Goal: Task Accomplishment & Management: Manage account settings

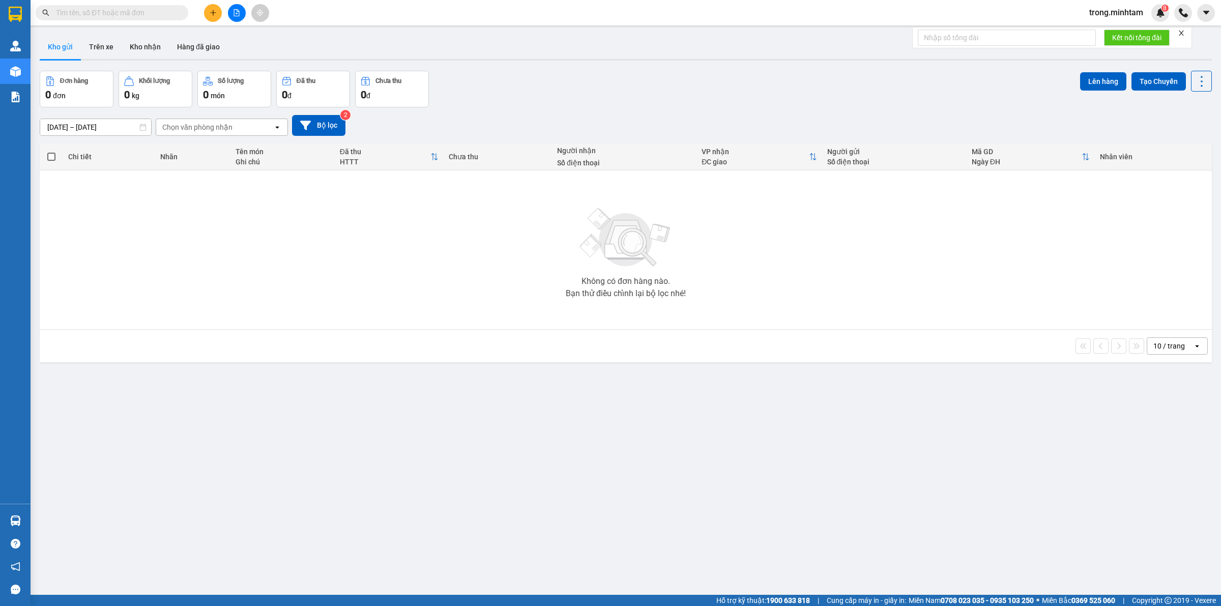
click at [1183, 34] on icon "close" at bounding box center [1181, 33] width 5 height 5
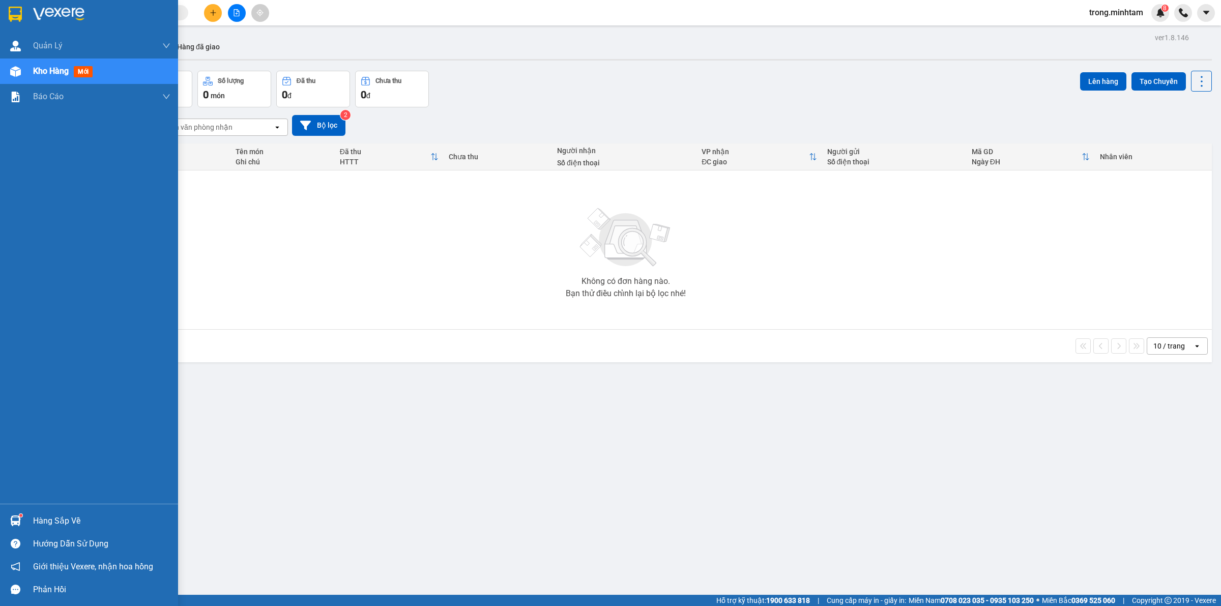
click at [55, 520] on div "Hàng sắp về" at bounding box center [101, 520] width 137 height 15
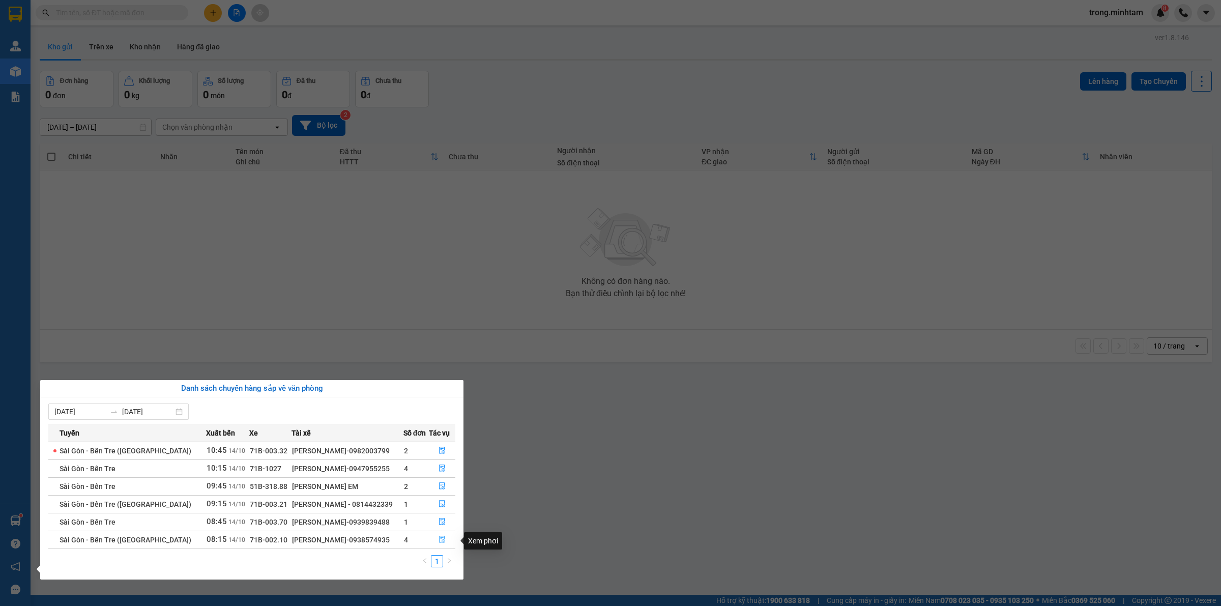
click at [442, 542] on icon "file-done" at bounding box center [442, 539] width 6 height 7
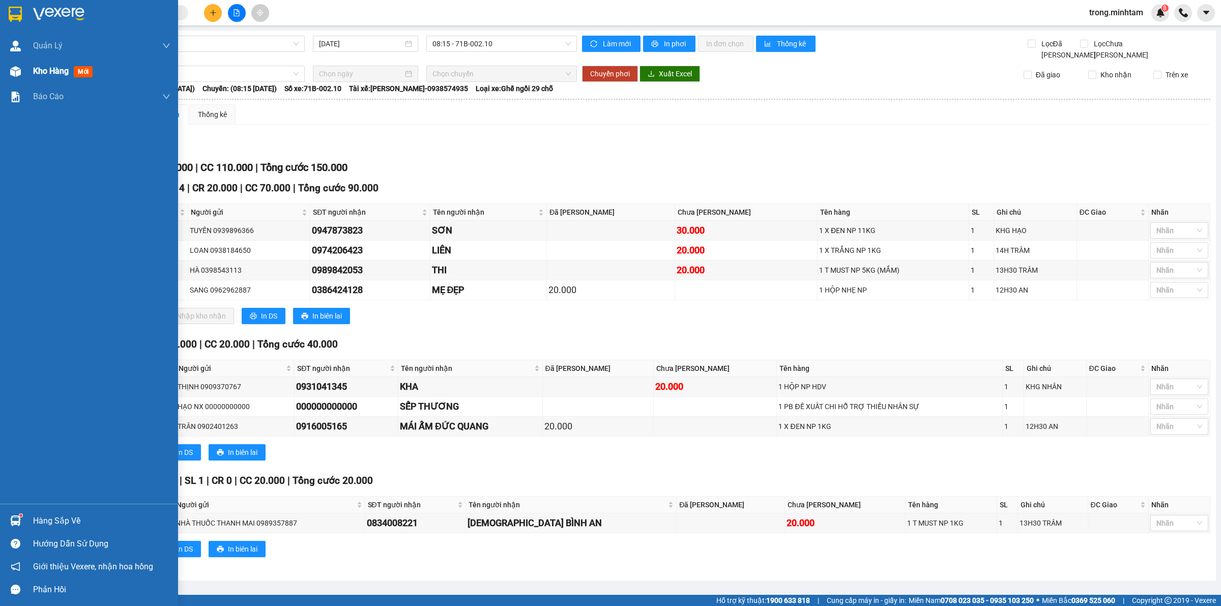
click at [49, 70] on span "Kho hàng" at bounding box center [51, 71] width 36 height 10
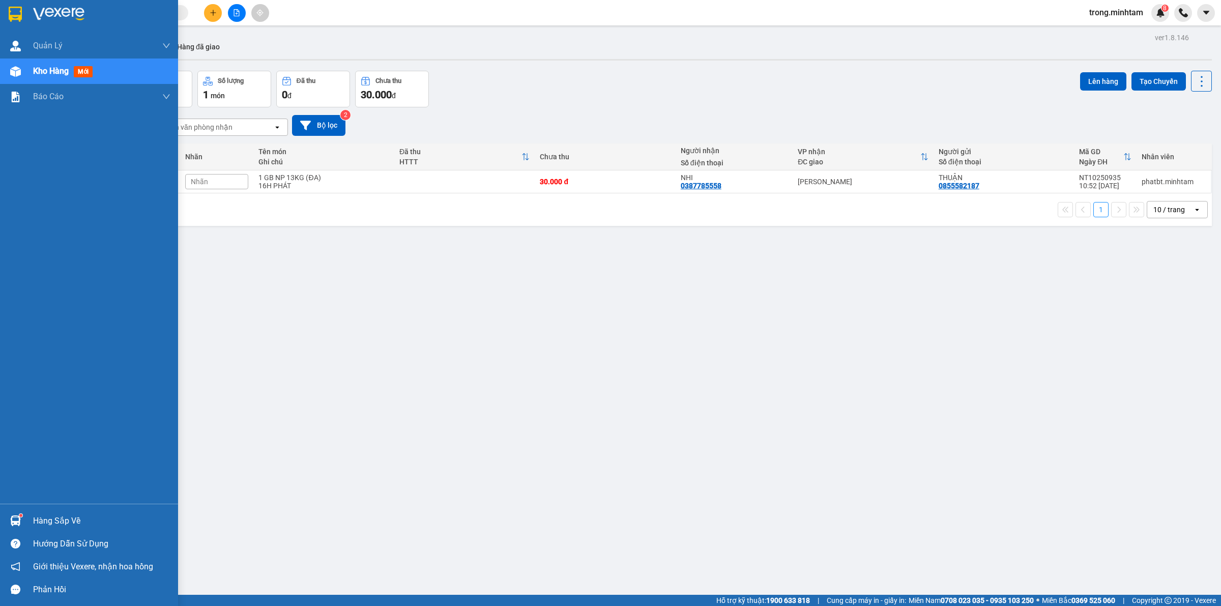
click at [72, 520] on div "Hàng sắp về" at bounding box center [101, 520] width 137 height 15
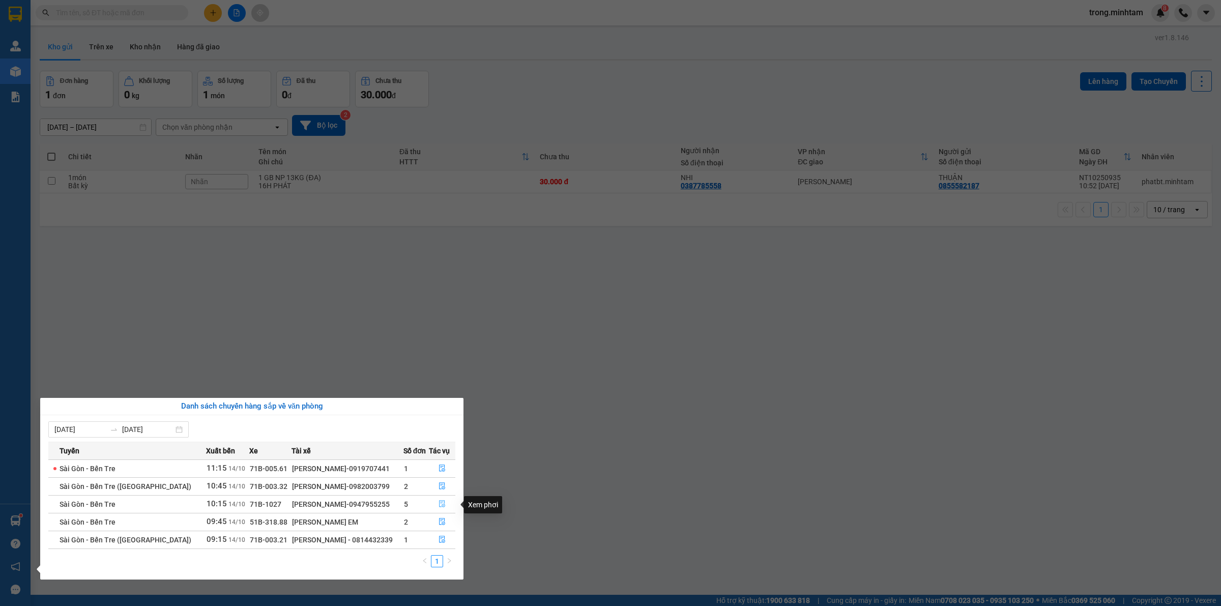
click at [446, 500] on button "button" at bounding box center [442, 504] width 26 height 16
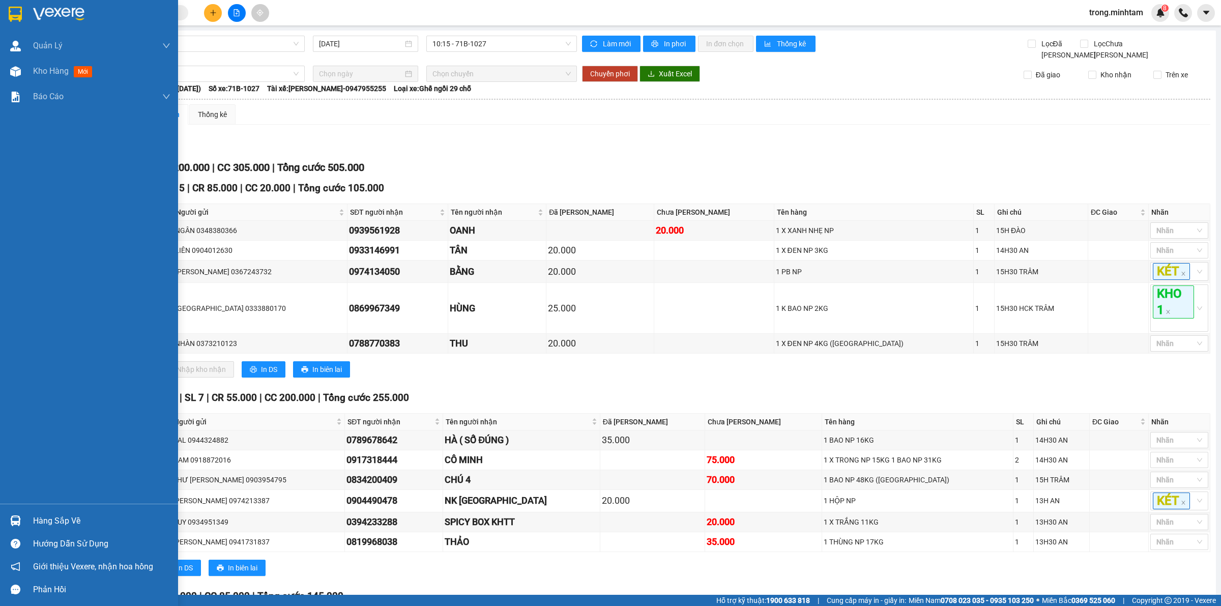
drag, startPoint x: 40, startPoint y: 515, endPoint x: 131, endPoint y: 515, distance: 91.1
click at [41, 515] on div "Hàng sắp về" at bounding box center [101, 520] width 137 height 15
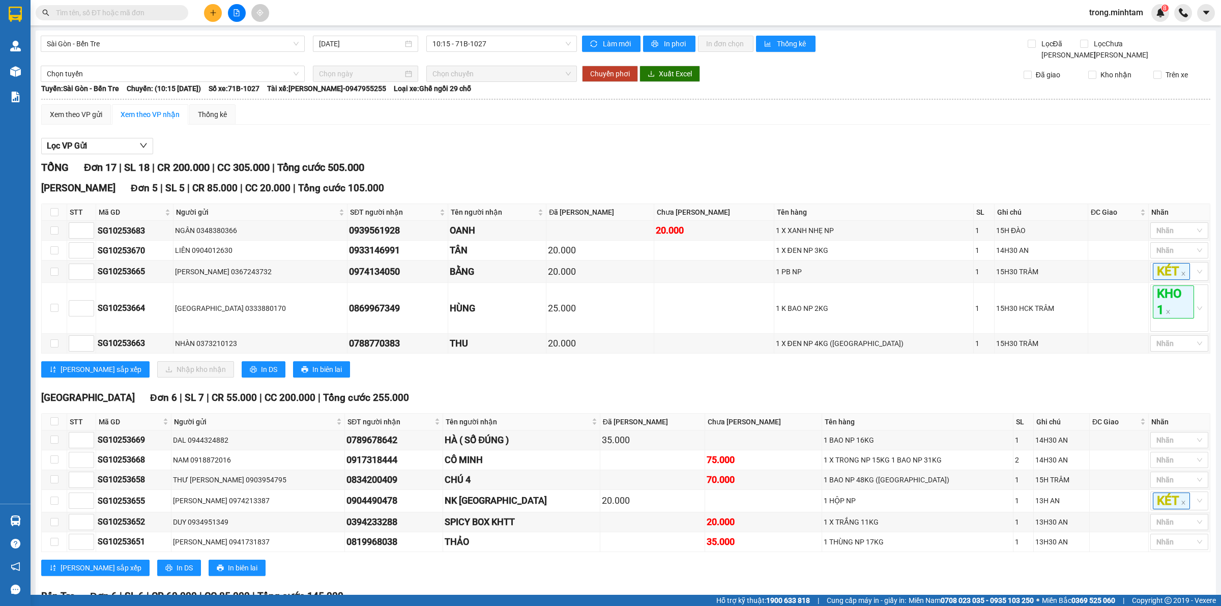
click at [125, 32] on section "Kết quả tìm kiếm ( 0 ) Bộ lọc No Data trong.minhtam 8 Quản Lý Quản lý khách hàn…" at bounding box center [610, 303] width 1221 height 606
click at [131, 12] on input "text" at bounding box center [116, 12] width 120 height 11
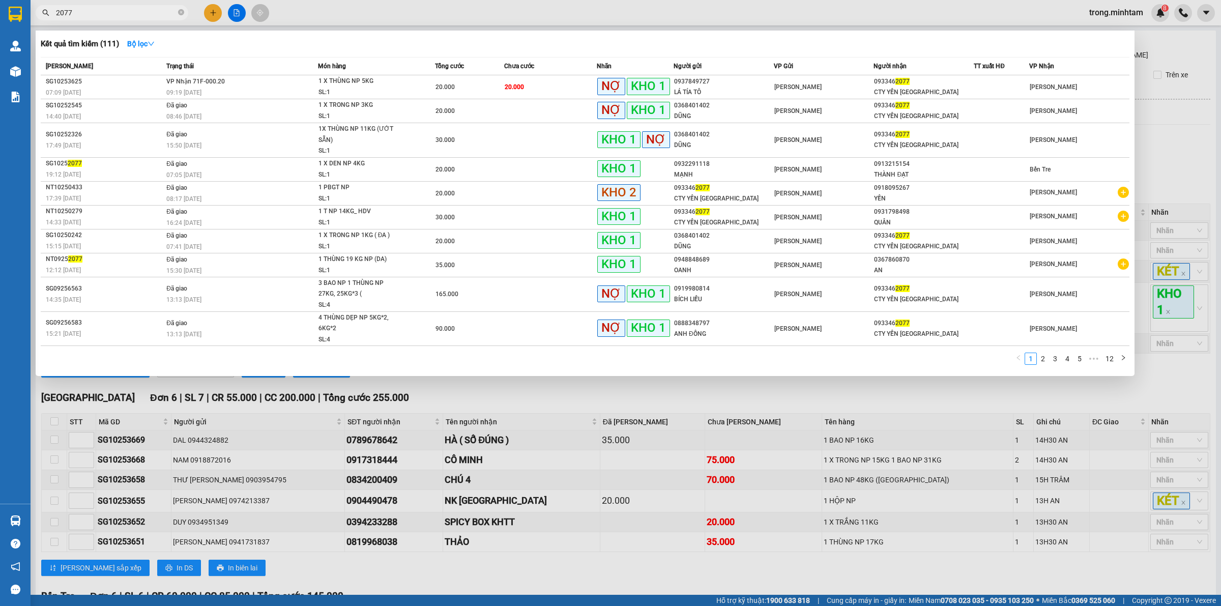
type input "2077"
click at [181, 13] on icon "close-circle" at bounding box center [181, 12] width 6 height 6
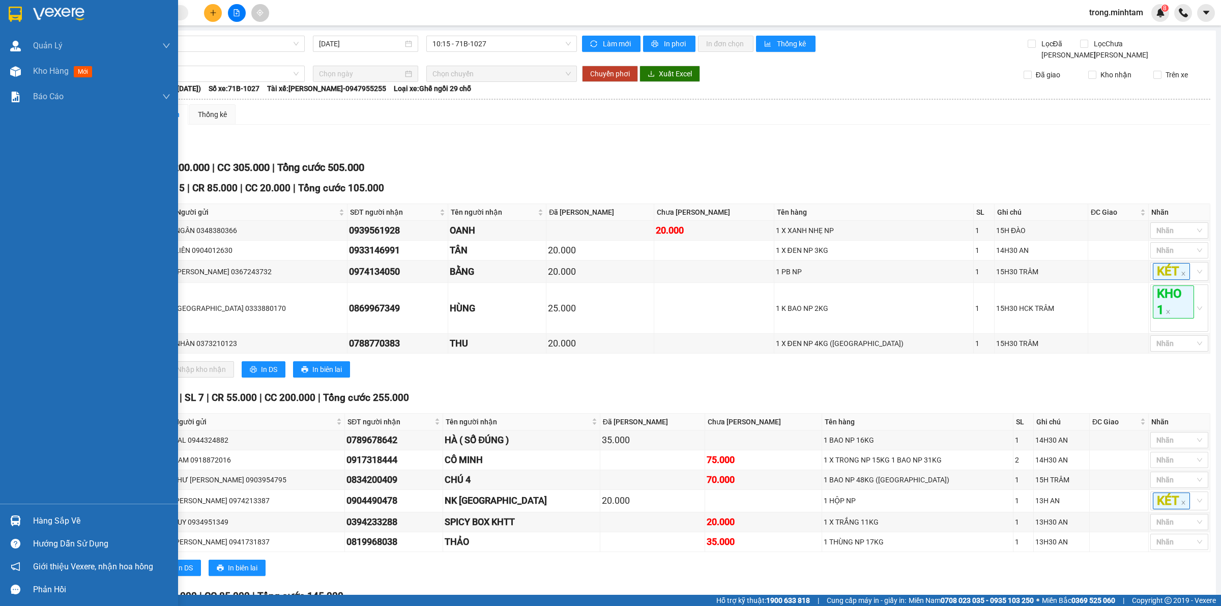
click at [46, 517] on div "Hàng sắp về" at bounding box center [101, 520] width 137 height 15
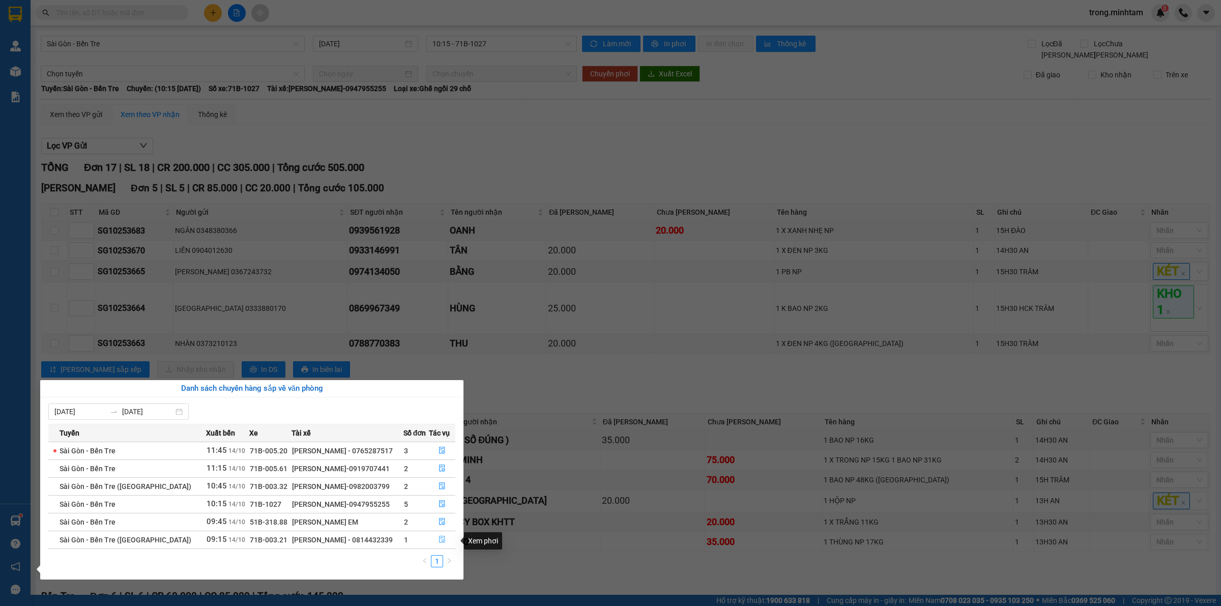
click at [440, 539] on icon "file-done" at bounding box center [442, 539] width 7 height 7
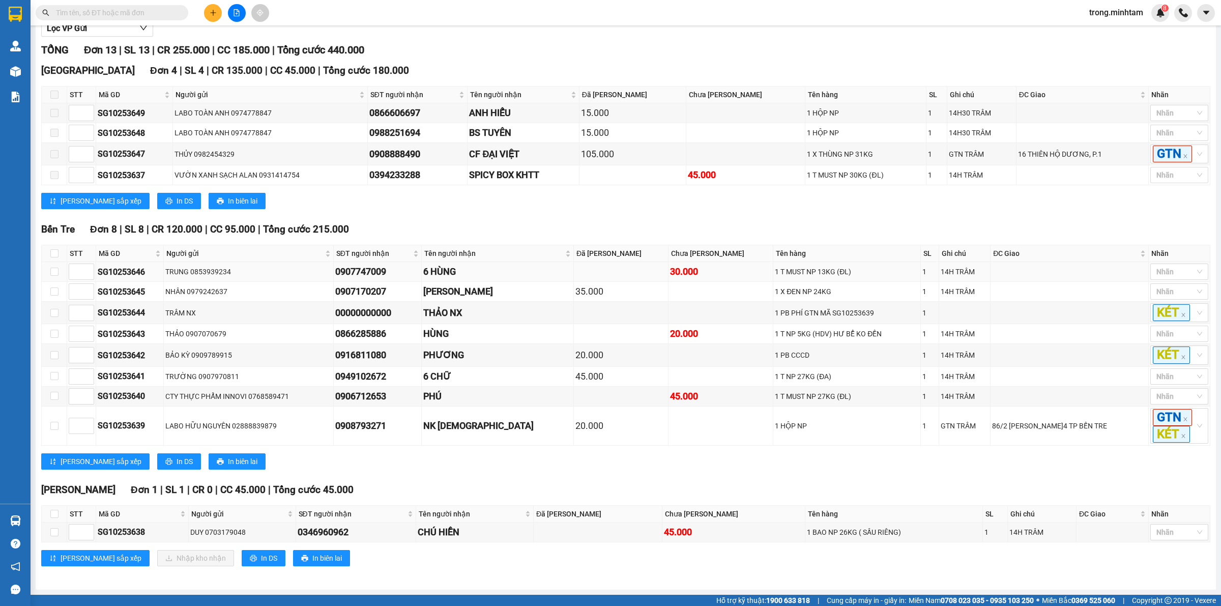
scroll to position [137, 0]
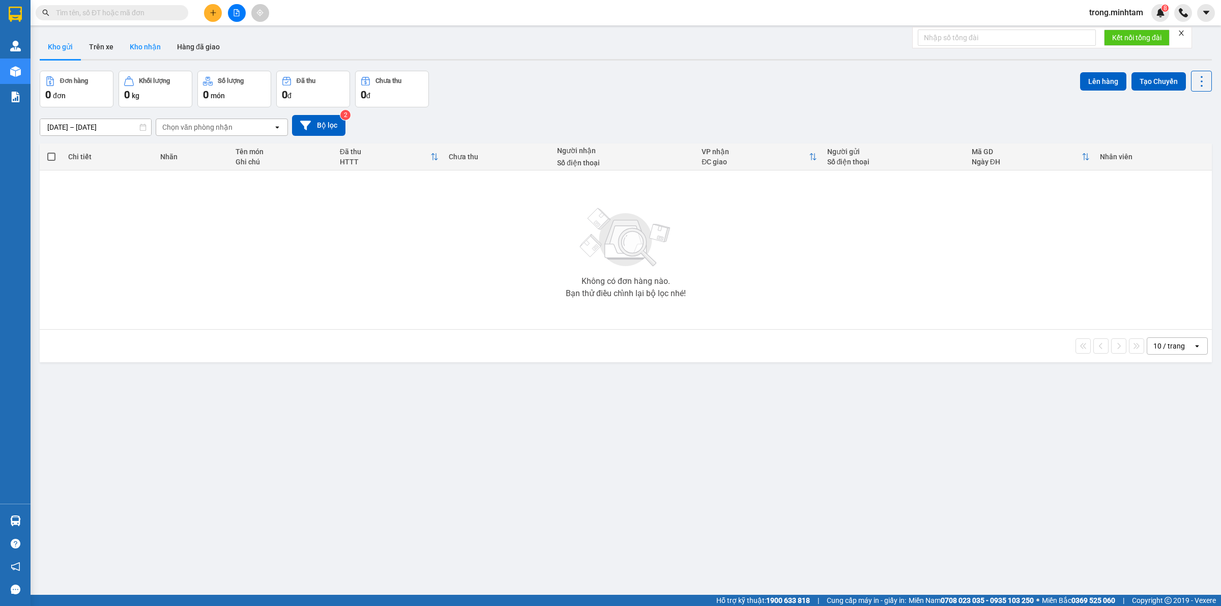
click at [154, 37] on button "Kho nhận" at bounding box center [145, 47] width 47 height 24
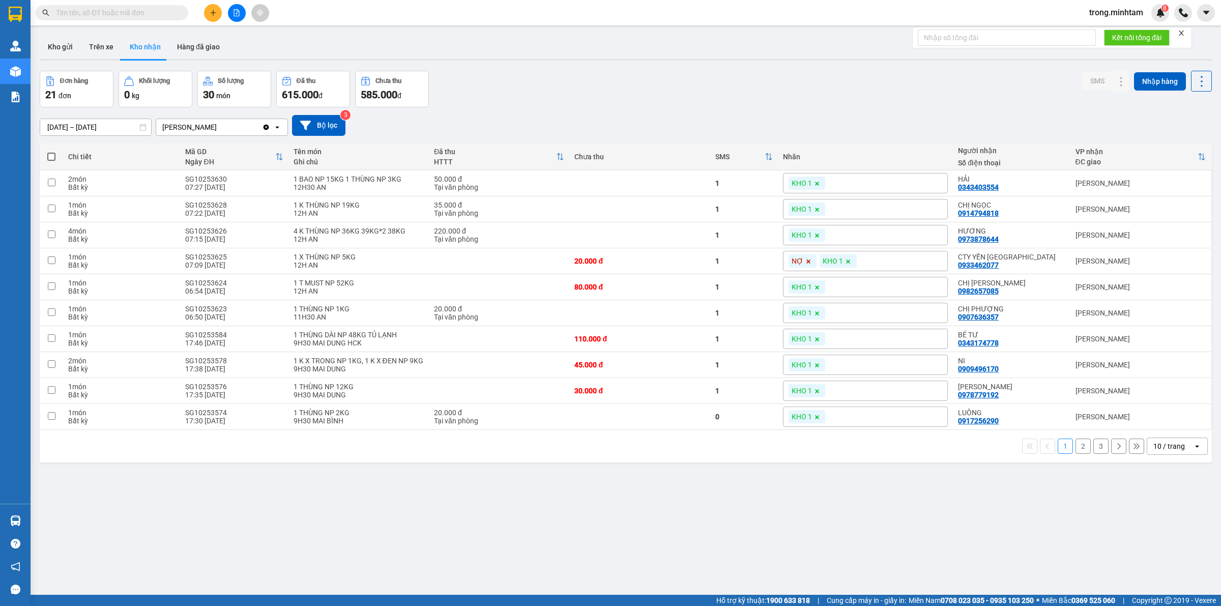
click at [1184, 32] on icon "close" at bounding box center [1181, 33] width 5 height 5
click at [1159, 451] on div "10 / trang" at bounding box center [1169, 446] width 32 height 10
click at [1147, 569] on div "100 / trang" at bounding box center [1167, 564] width 61 height 18
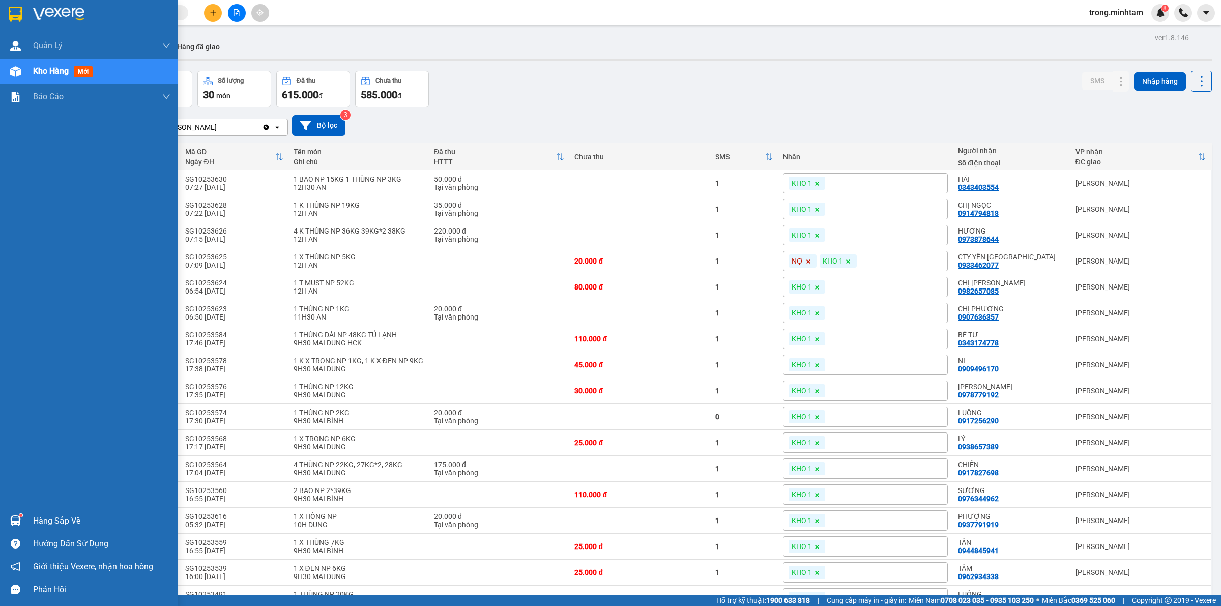
click at [52, 513] on div "Hàng sắp về" at bounding box center [101, 520] width 137 height 15
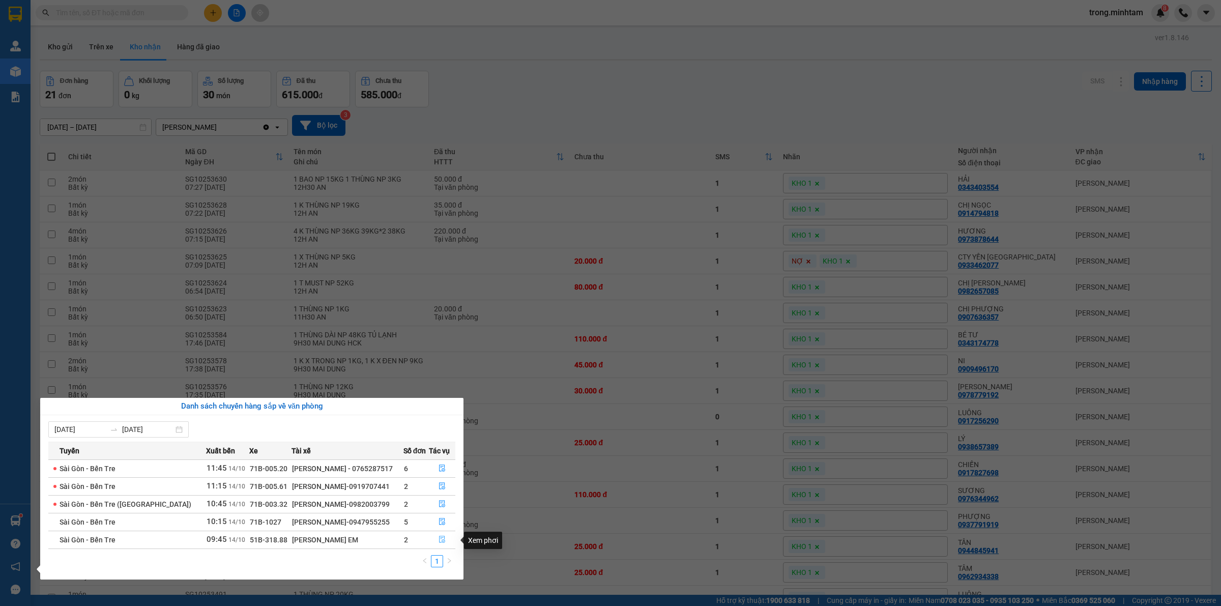
click at [439, 540] on icon "file-done" at bounding box center [442, 539] width 7 height 7
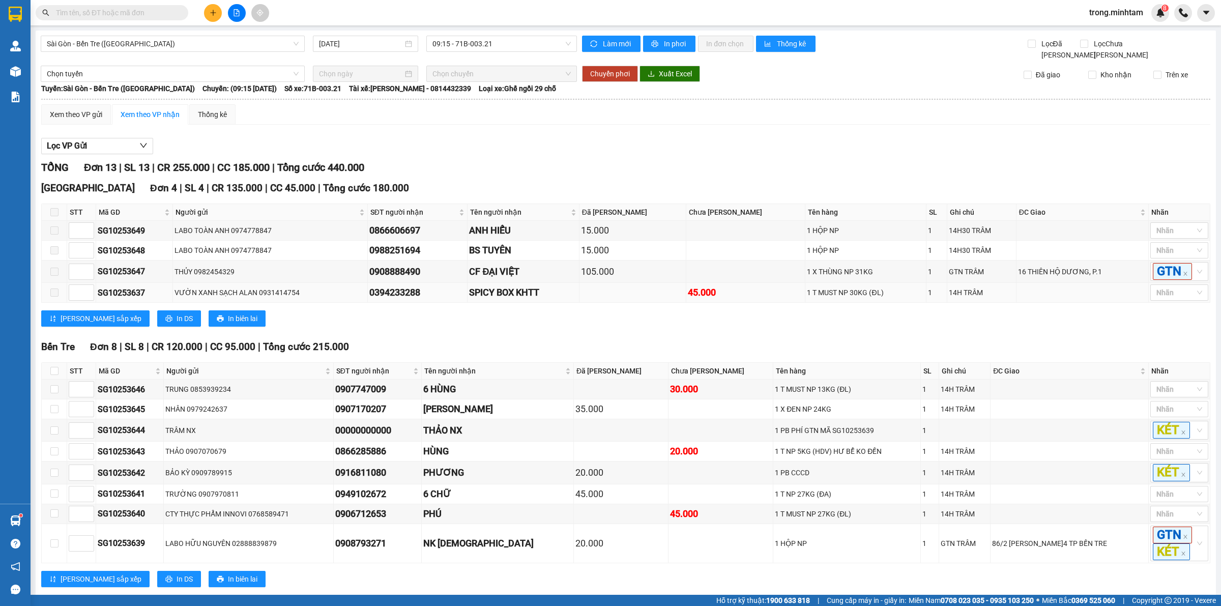
scroll to position [137, 0]
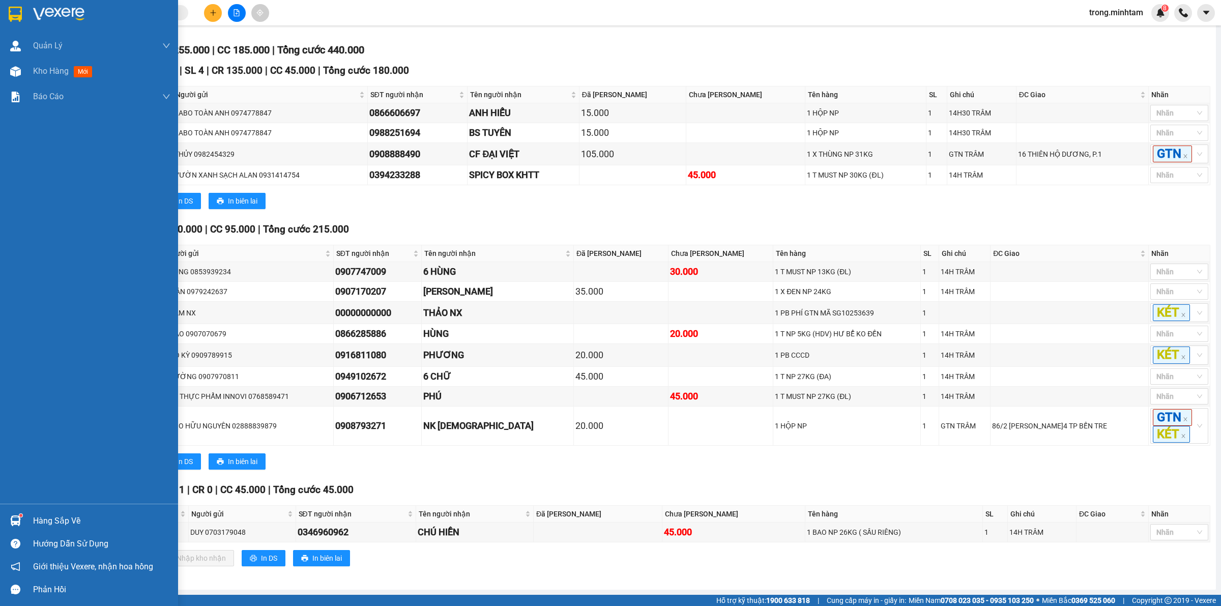
click at [56, 511] on div "Hàng sắp về" at bounding box center [89, 520] width 178 height 23
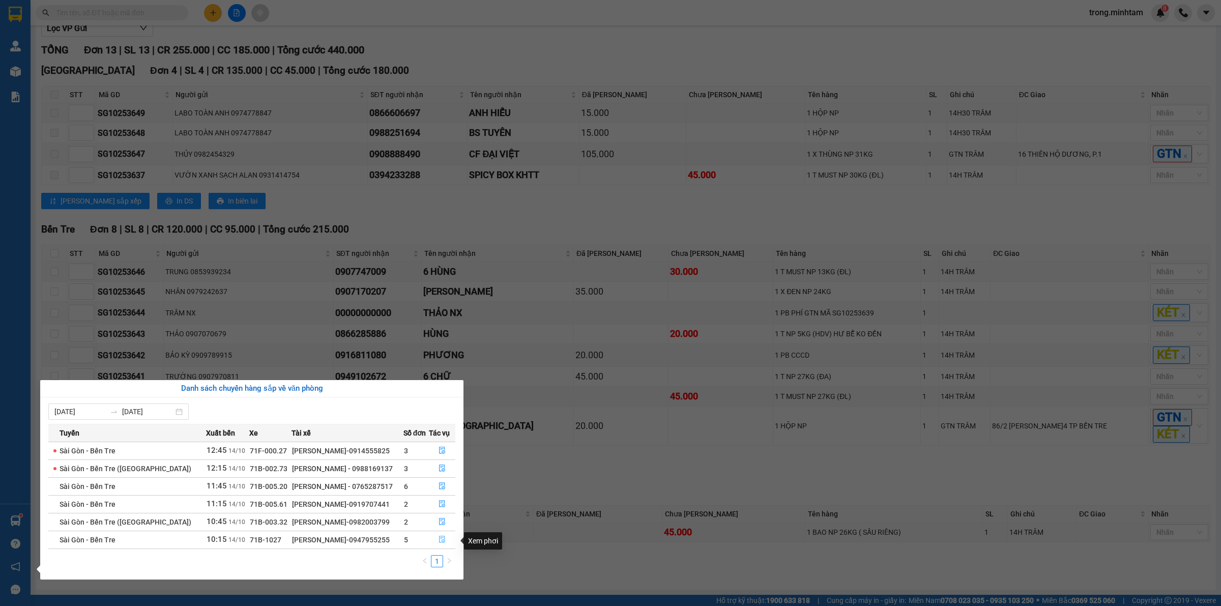
click at [439, 537] on icon "file-done" at bounding box center [442, 539] width 7 height 7
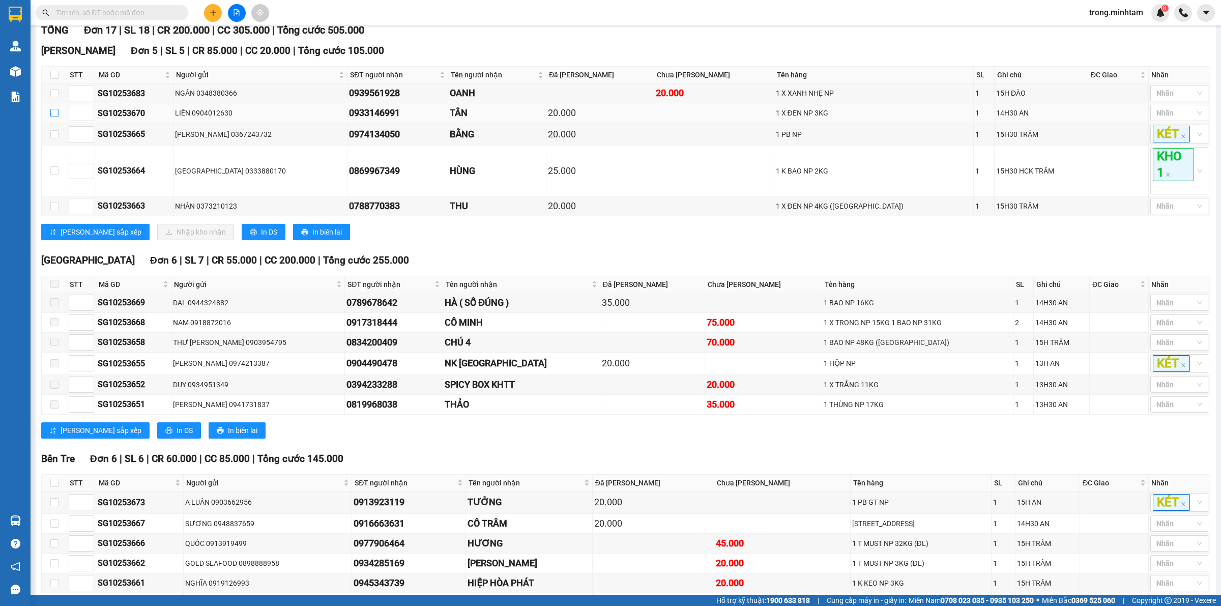
click at [53, 117] on input "checkbox" at bounding box center [54, 113] width 8 height 8
checkbox input "true"
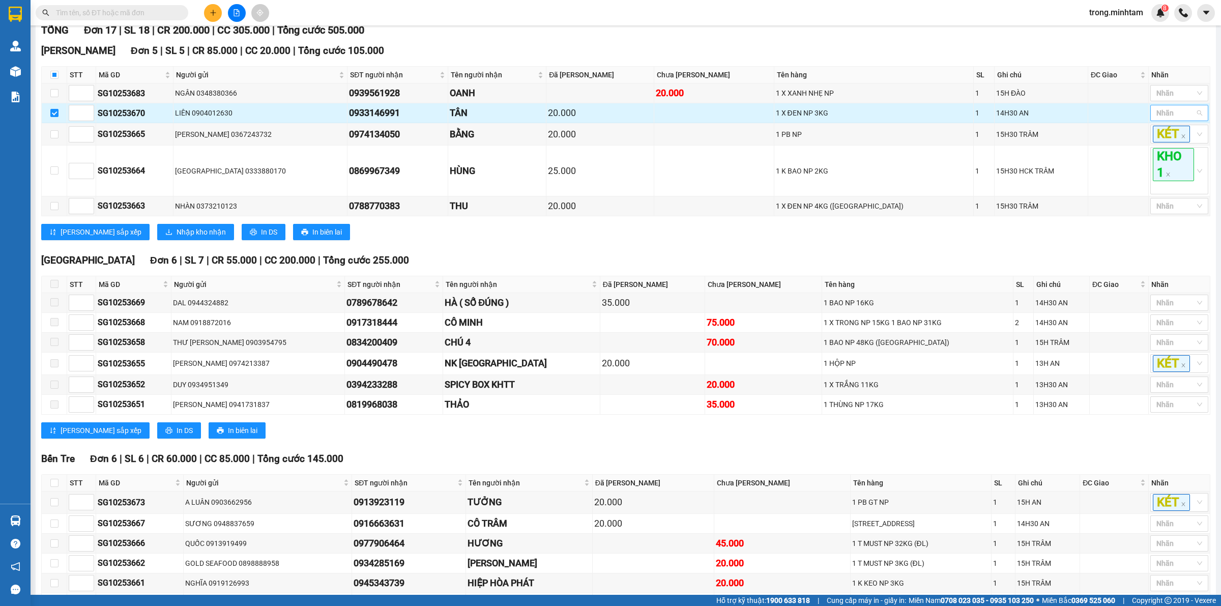
click at [1160, 115] on div at bounding box center [1174, 113] width 43 height 12
click at [1162, 130] on div "KHO 1" at bounding box center [1170, 134] width 46 height 11
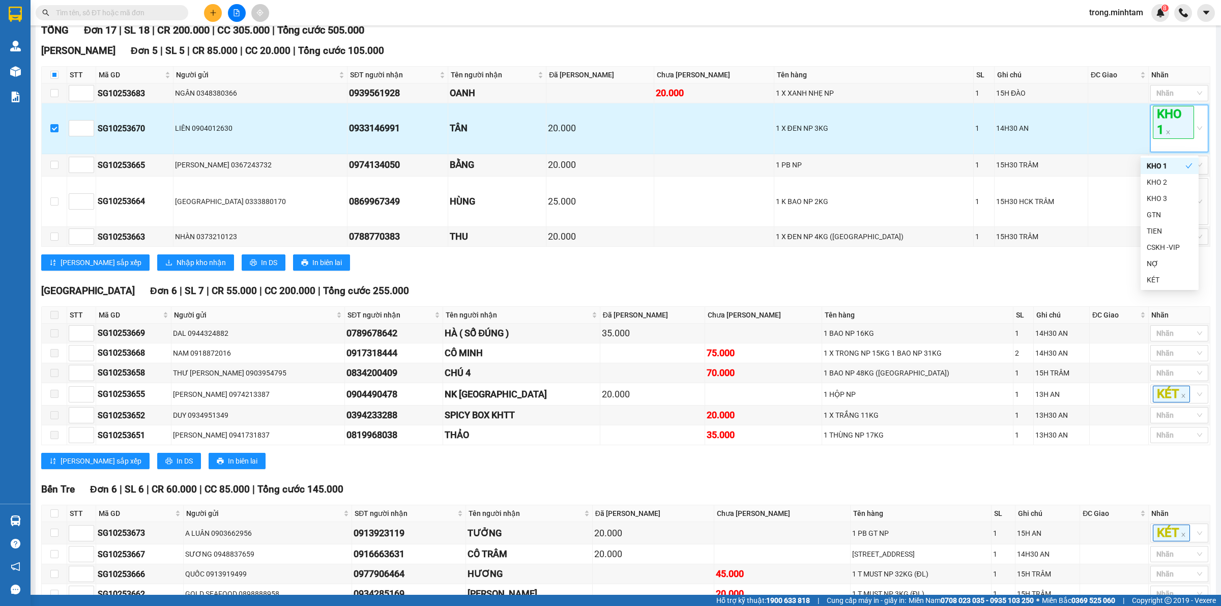
drag, startPoint x: 1149, startPoint y: 146, endPoint x: 999, endPoint y: 134, distance: 150.5
click at [1153, 146] on div "KHO 1" at bounding box center [1174, 128] width 43 height 45
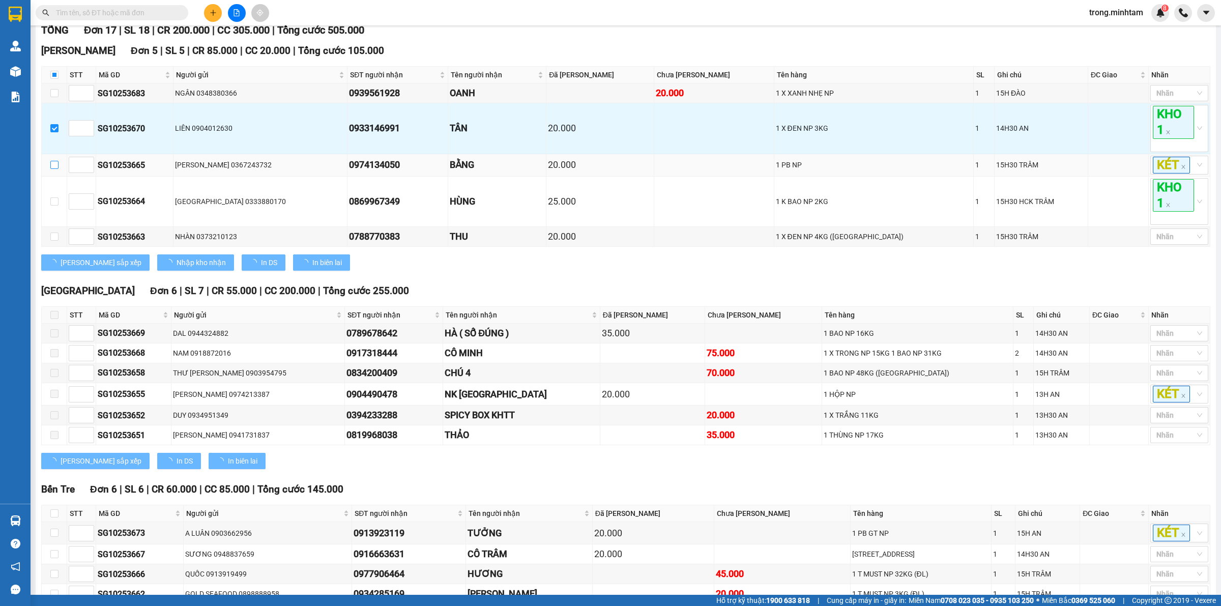
click at [52, 168] on input "checkbox" at bounding box center [54, 165] width 8 height 8
checkbox input "true"
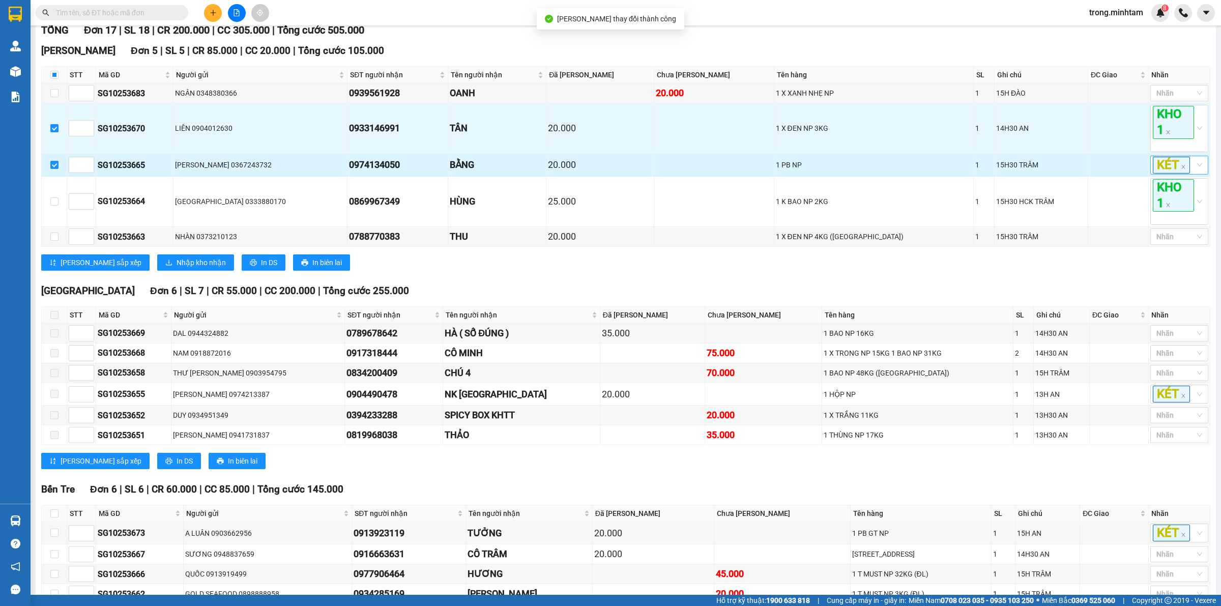
click at [1184, 166] on div "KÉT" at bounding box center [1174, 165] width 43 height 17
drag, startPoint x: 1174, startPoint y: 185, endPoint x: 1029, endPoint y: 185, distance: 145.0
click at [1173, 184] on div "KHO 1" at bounding box center [1170, 189] width 46 height 11
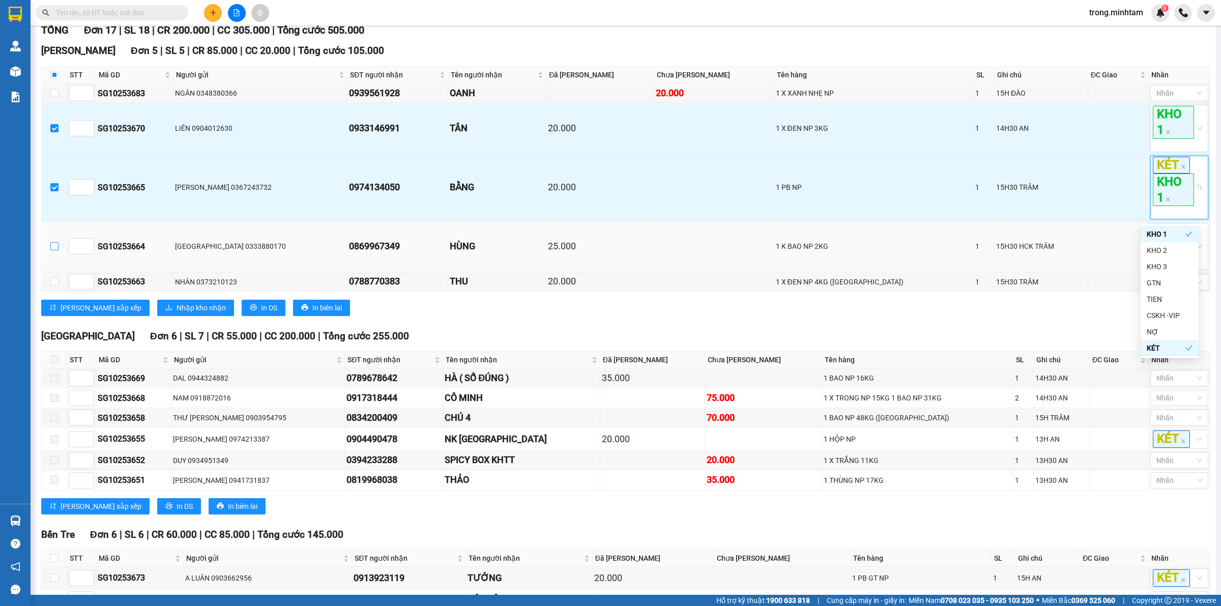
click at [54, 249] on input "checkbox" at bounding box center [54, 246] width 8 height 8
checkbox input "true"
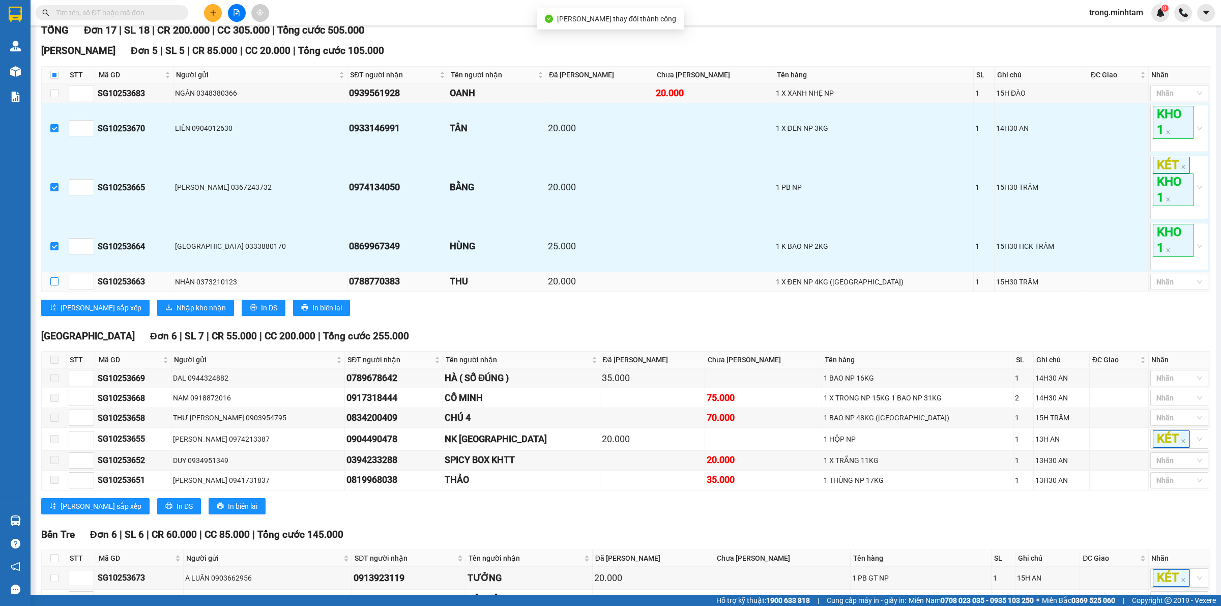
click at [54, 283] on input "checkbox" at bounding box center [54, 281] width 8 height 8
checkbox input "true"
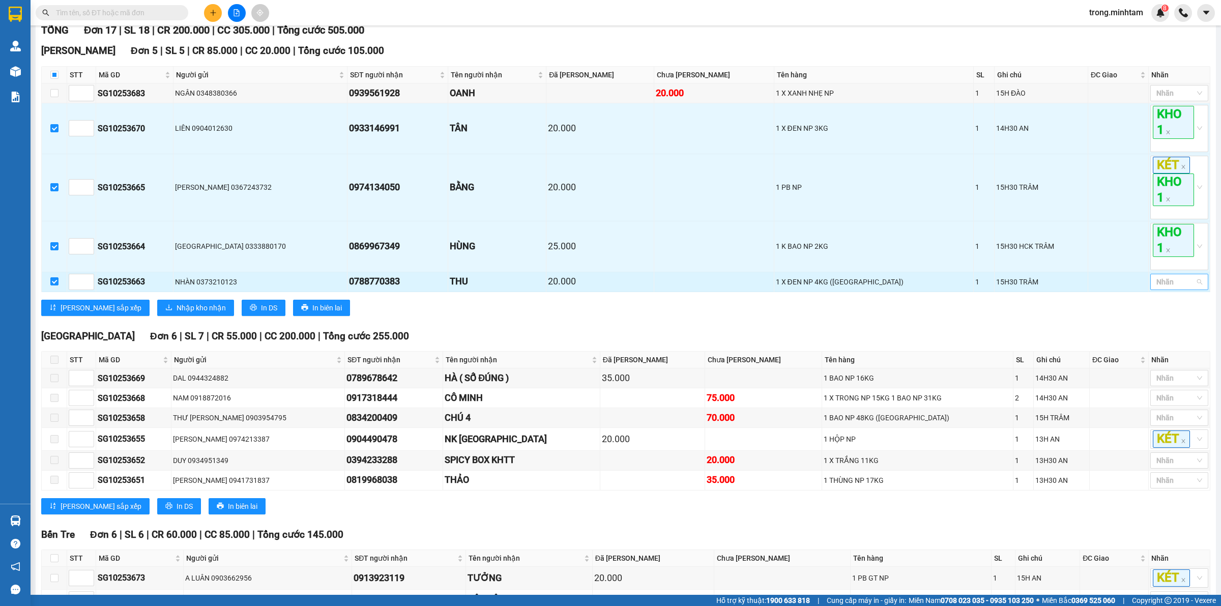
click at [1156, 286] on div at bounding box center [1174, 282] width 43 height 12
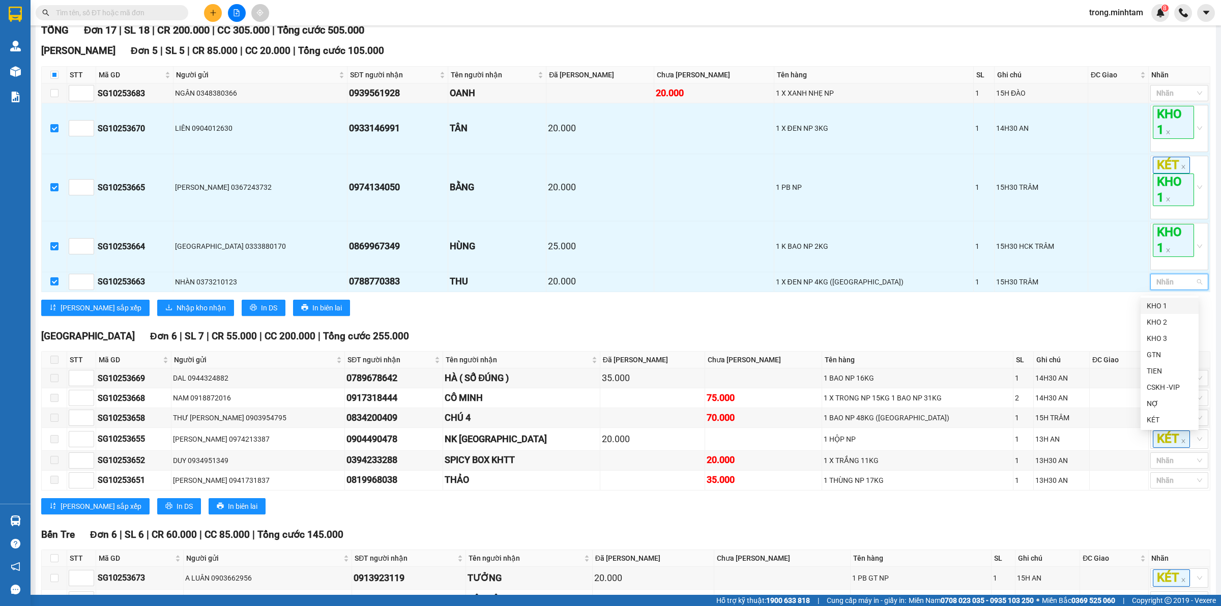
click at [1157, 299] on div "KHO 1" at bounding box center [1170, 306] width 58 height 16
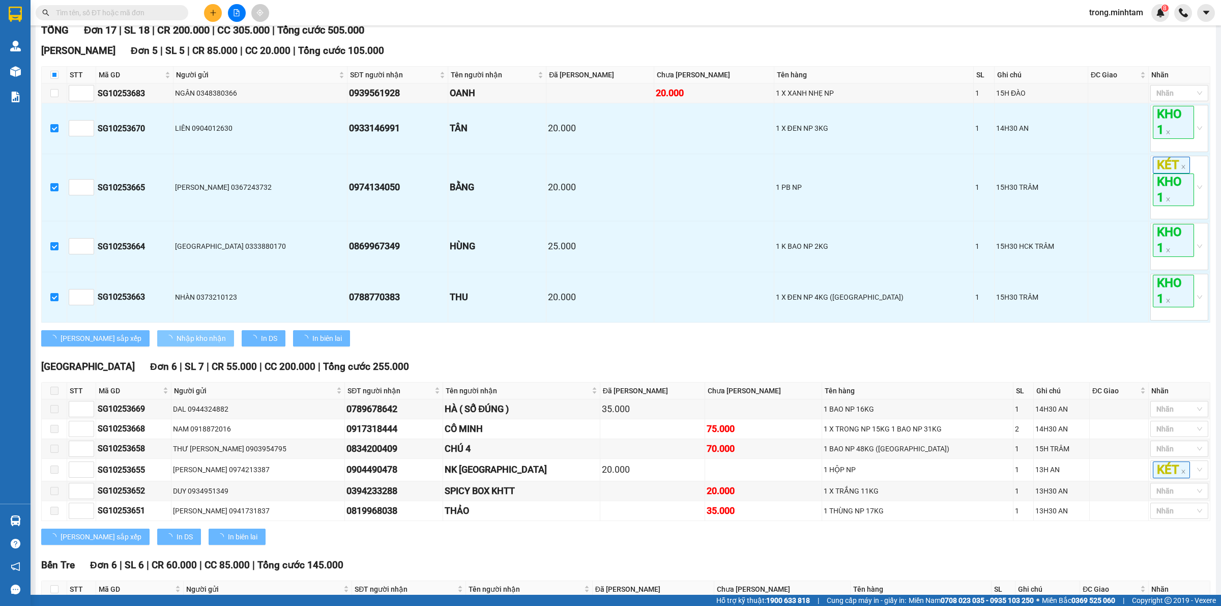
click at [177, 341] on span "Nhập kho nhận" at bounding box center [201, 338] width 49 height 11
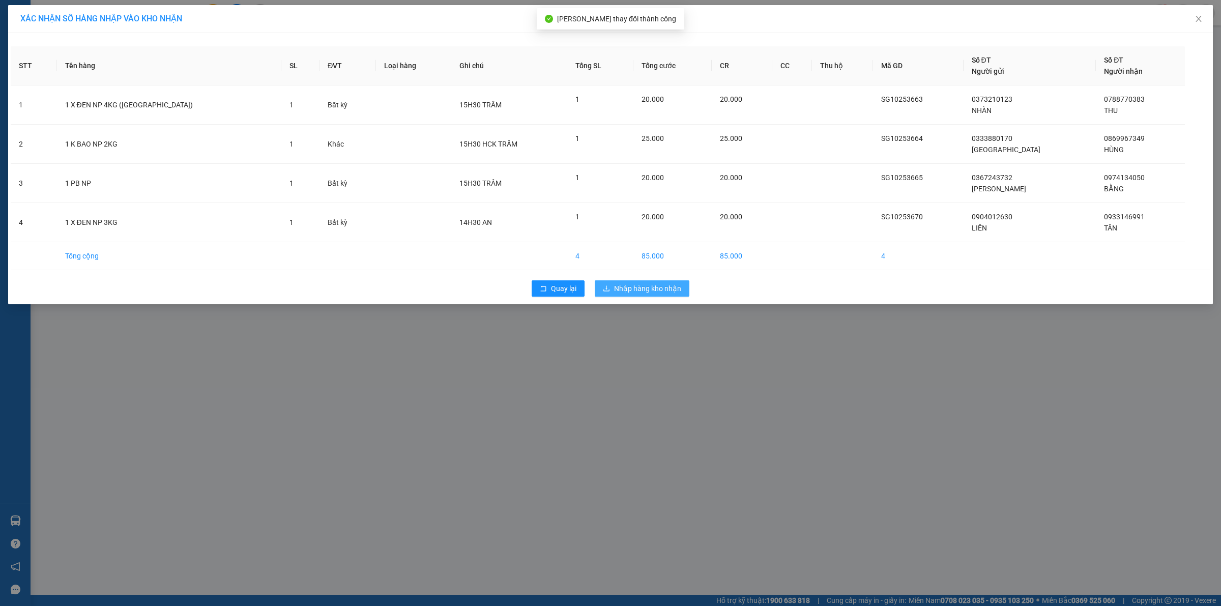
click at [644, 289] on span "Nhập hàng kho nhận" at bounding box center [647, 288] width 67 height 11
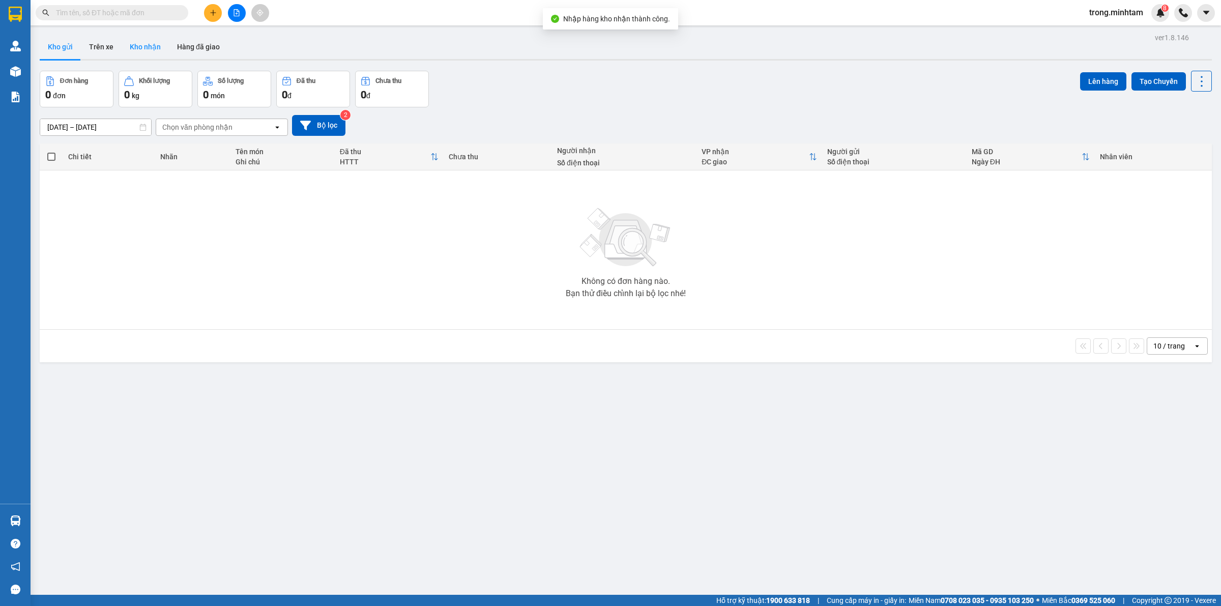
click at [148, 51] on button "Kho nhận" at bounding box center [145, 47] width 47 height 24
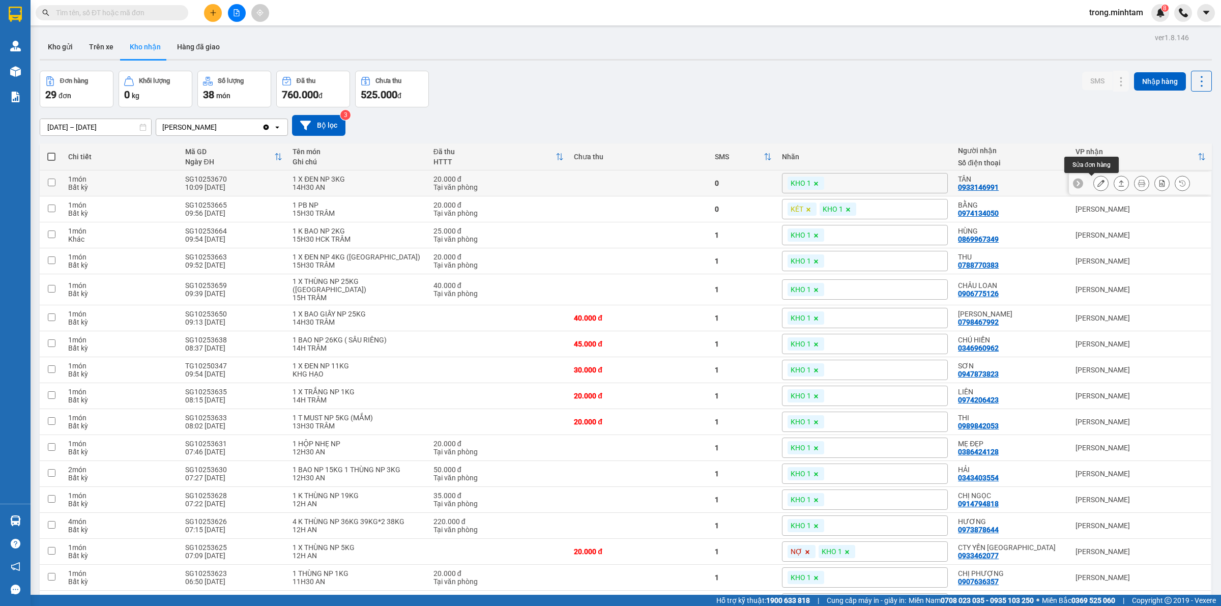
click at [1097, 182] on icon at bounding box center [1100, 183] width 7 height 7
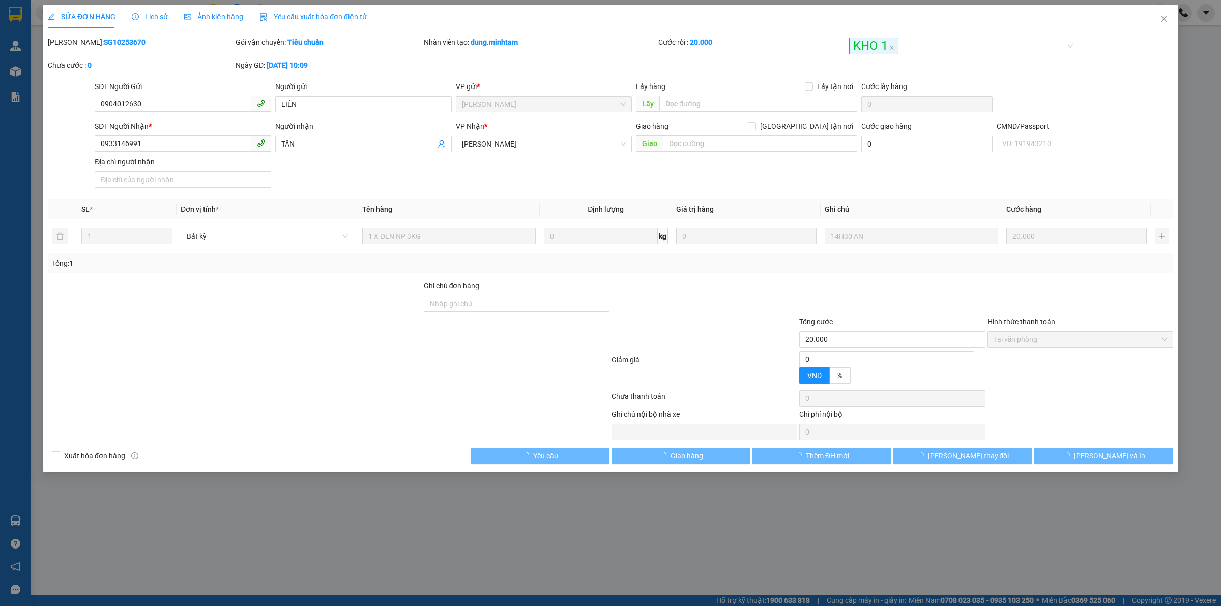
type input "0904012630"
type input "LIÊN"
type input "0933146991"
type input "TÂN"
type input "20.000"
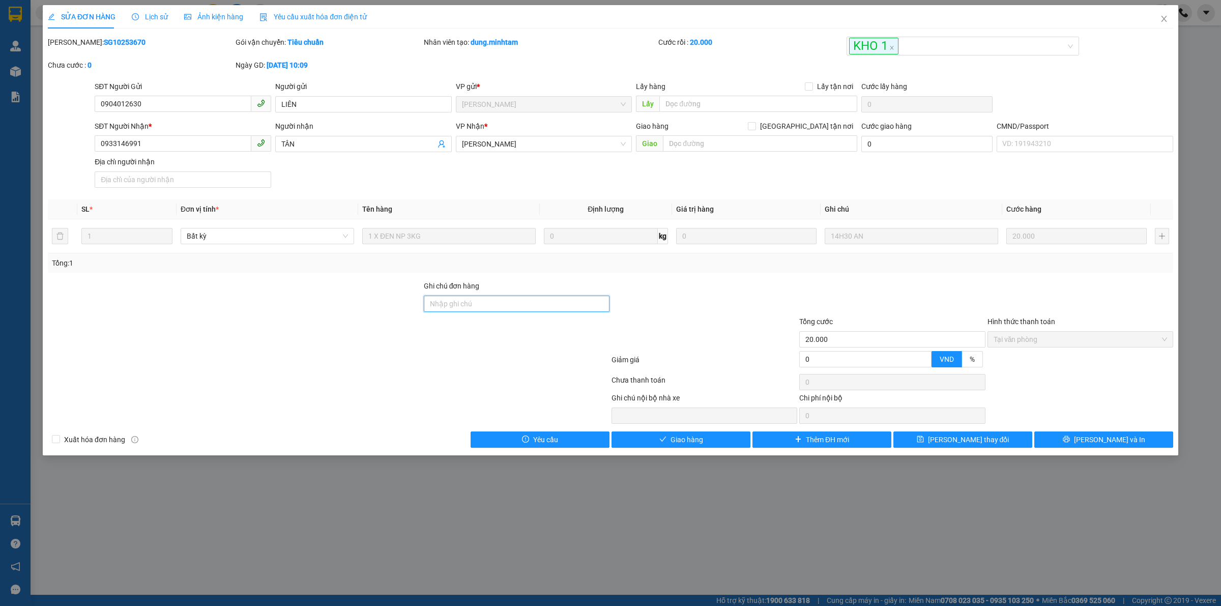
click at [529, 312] on input "Ghi chú đơn hàng" at bounding box center [517, 304] width 186 height 16
type input "DG"
click at [1016, 439] on button "[PERSON_NAME] thay đổi" at bounding box center [962, 439] width 139 height 16
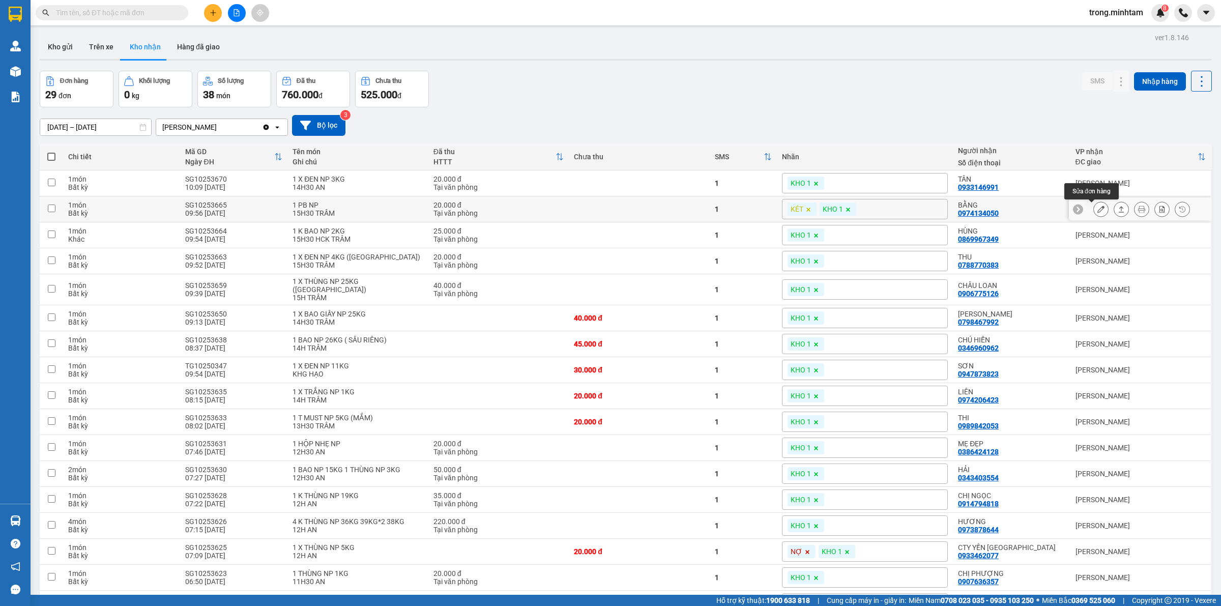
click at [1094, 215] on button at bounding box center [1101, 209] width 14 height 18
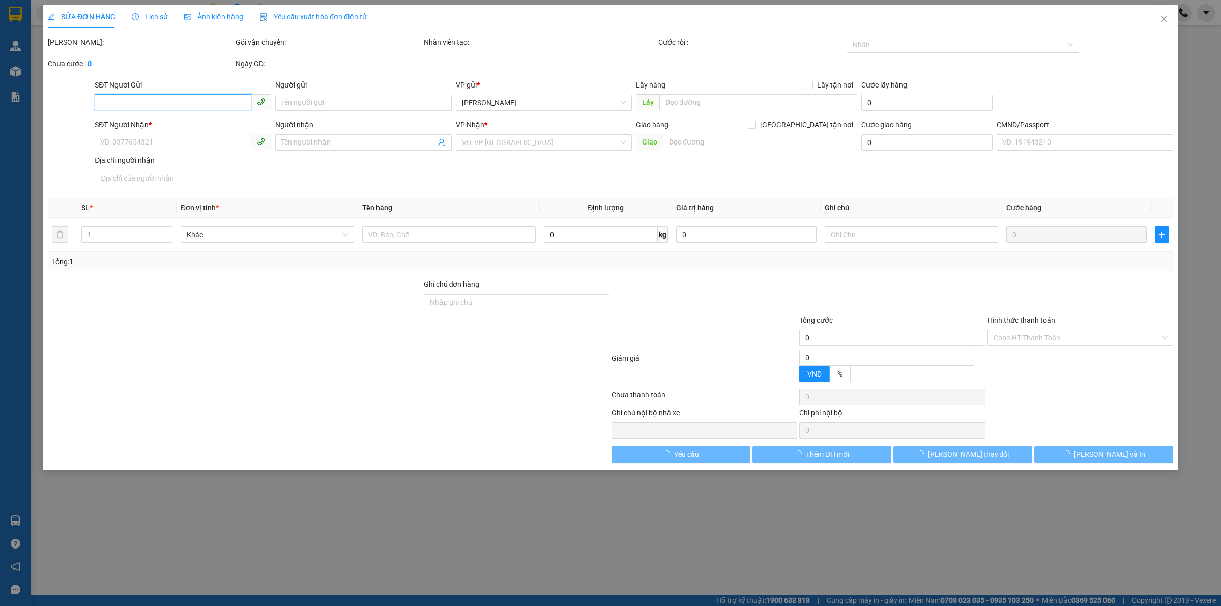
type input "0367243732"
type input "[PERSON_NAME]"
type input "0974134050"
type input "BẰNG"
type input "20.000"
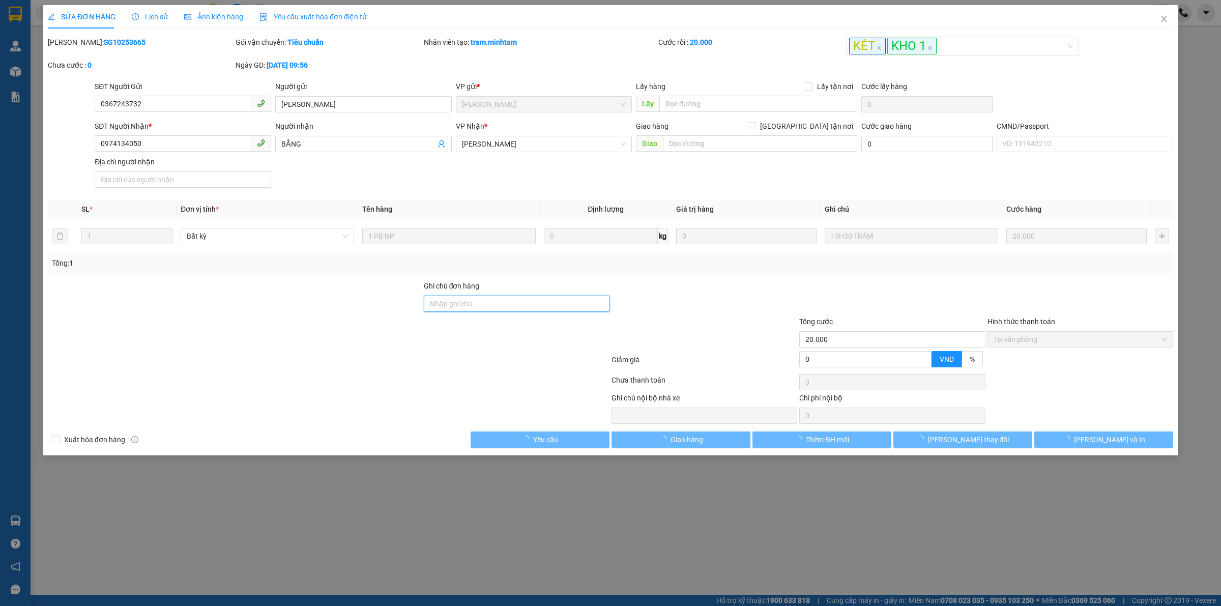
click at [507, 309] on input "Ghi chú đơn hàng" at bounding box center [517, 304] width 186 height 16
type input "DG"
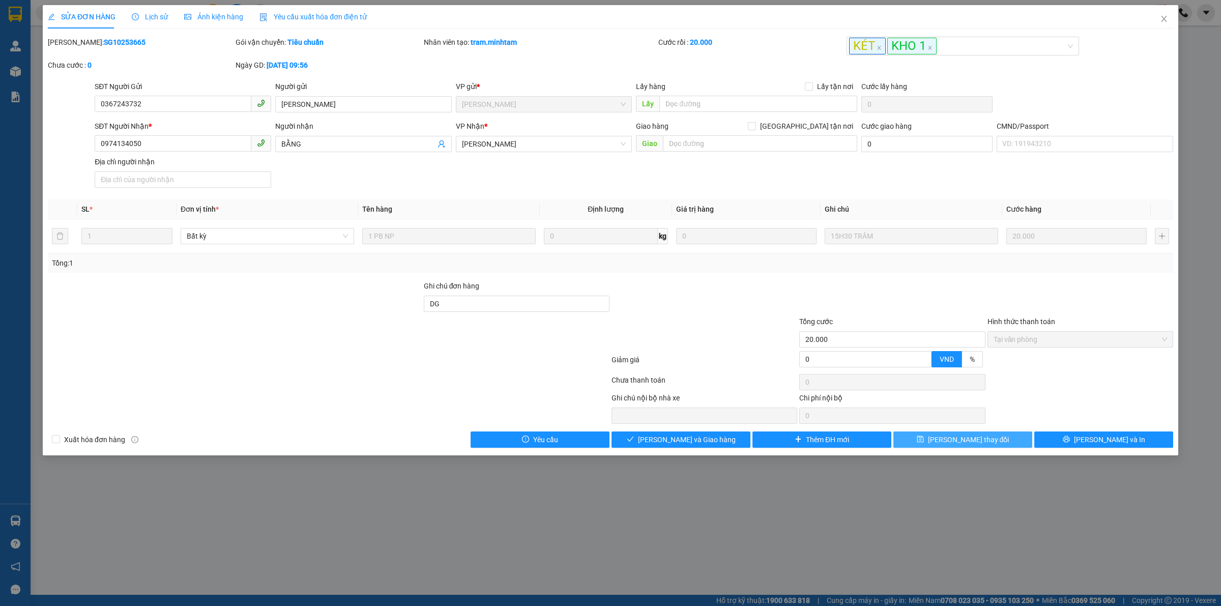
click at [924, 443] on icon "save" at bounding box center [920, 438] width 7 height 7
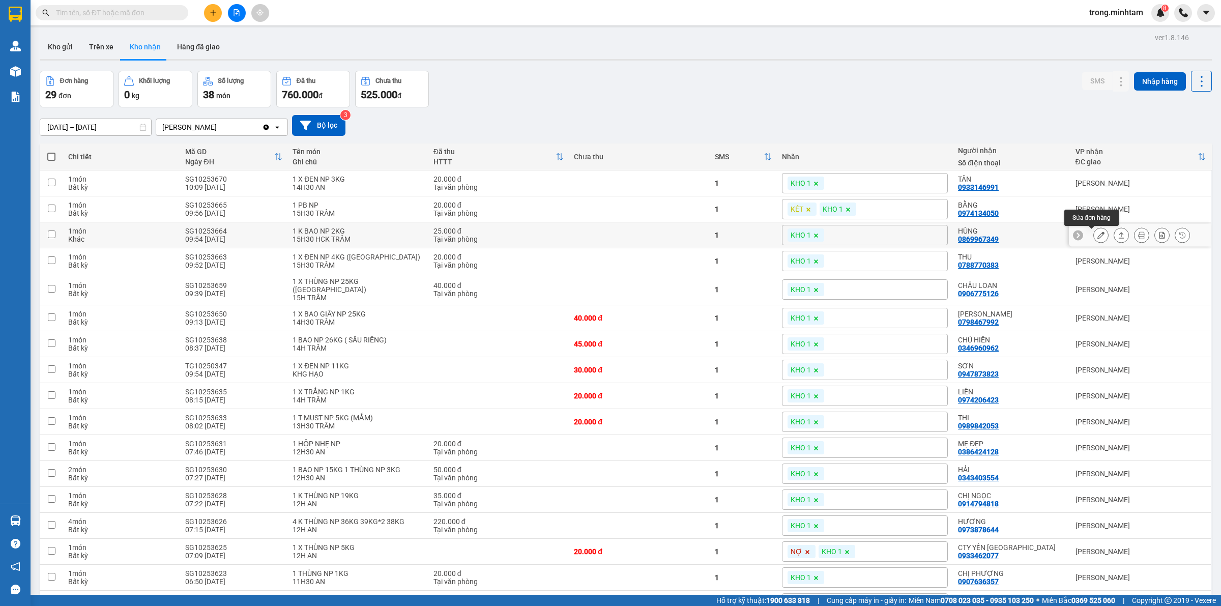
click at [1097, 238] on icon at bounding box center [1100, 234] width 7 height 7
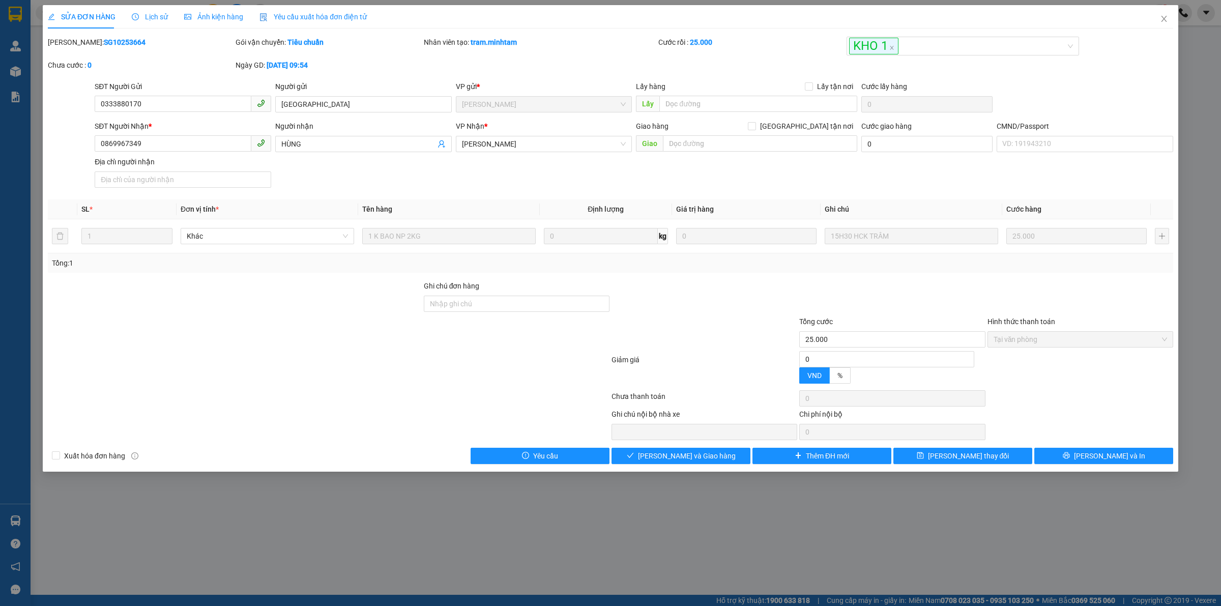
type input "0333880170"
type input "[GEOGRAPHIC_DATA]"
type input "0869967349"
type input "HÙNG"
type input "25.000"
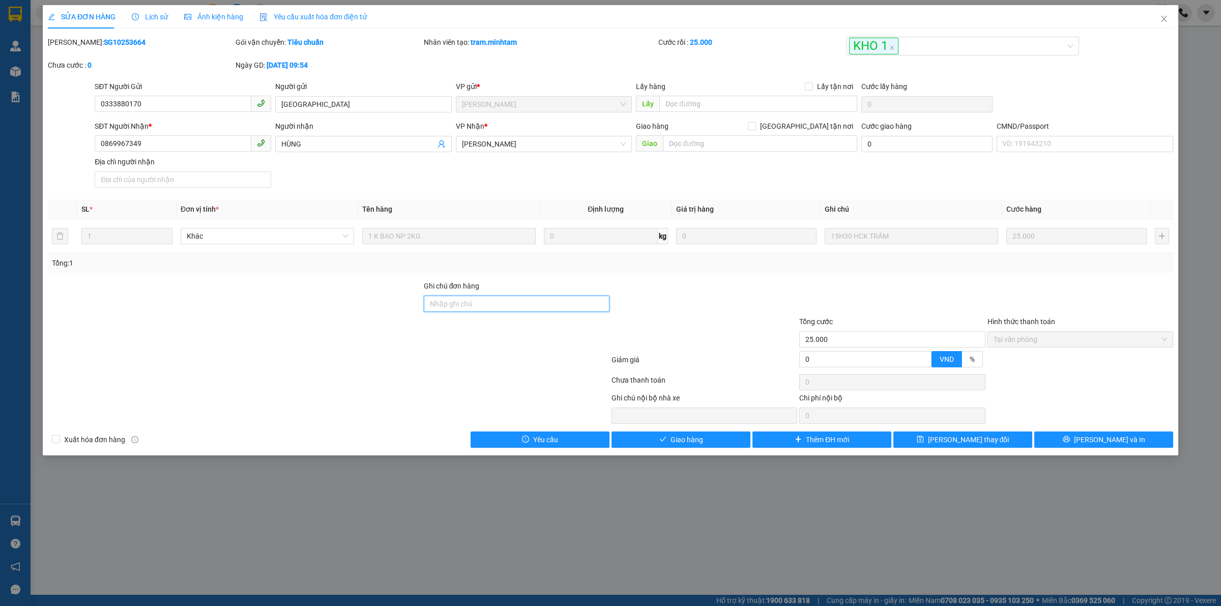
click at [528, 303] on input "Ghi chú đơn hàng" at bounding box center [517, 304] width 186 height 16
type input "DG"
click at [917, 446] on button "[PERSON_NAME] thay đổi" at bounding box center [962, 439] width 139 height 16
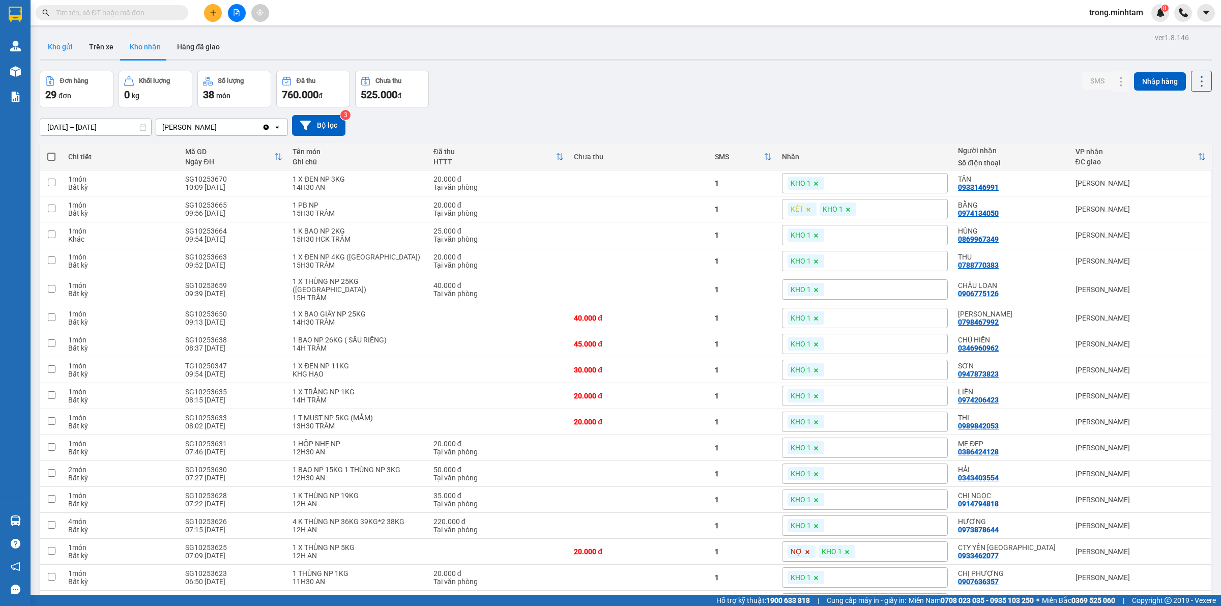
click at [51, 46] on button "Kho gửi" at bounding box center [60, 47] width 41 height 24
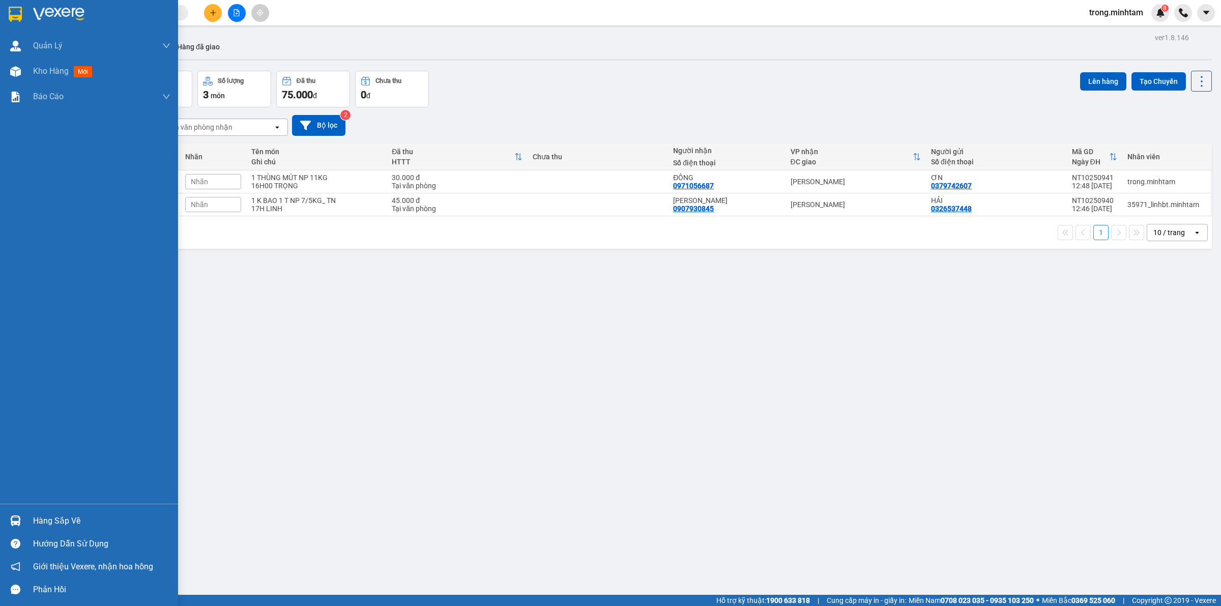
click at [57, 529] on div "Hàng sắp về" at bounding box center [89, 520] width 178 height 23
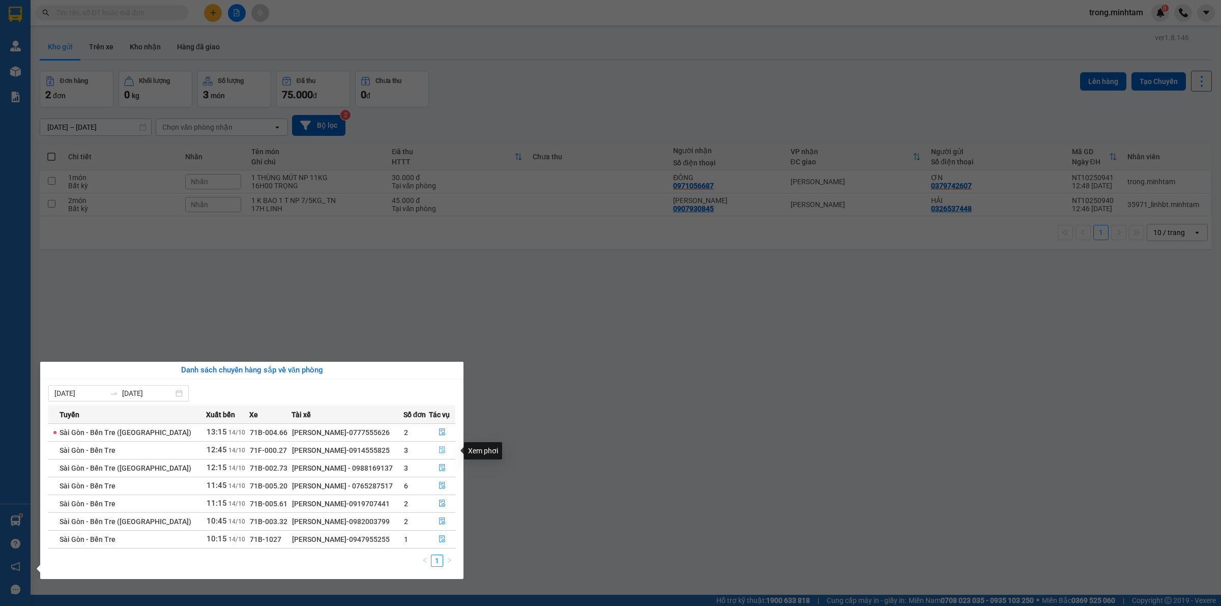
click at [445, 451] on button "button" at bounding box center [442, 450] width 26 height 16
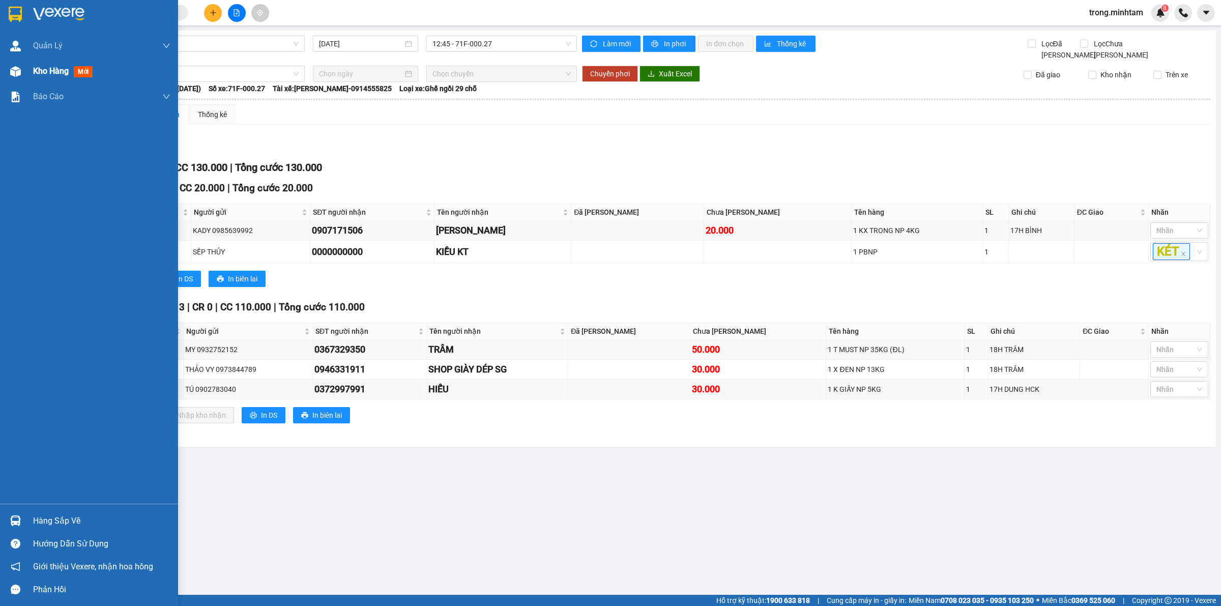
click at [57, 65] on div "Kho hàng mới" at bounding box center [65, 71] width 64 height 13
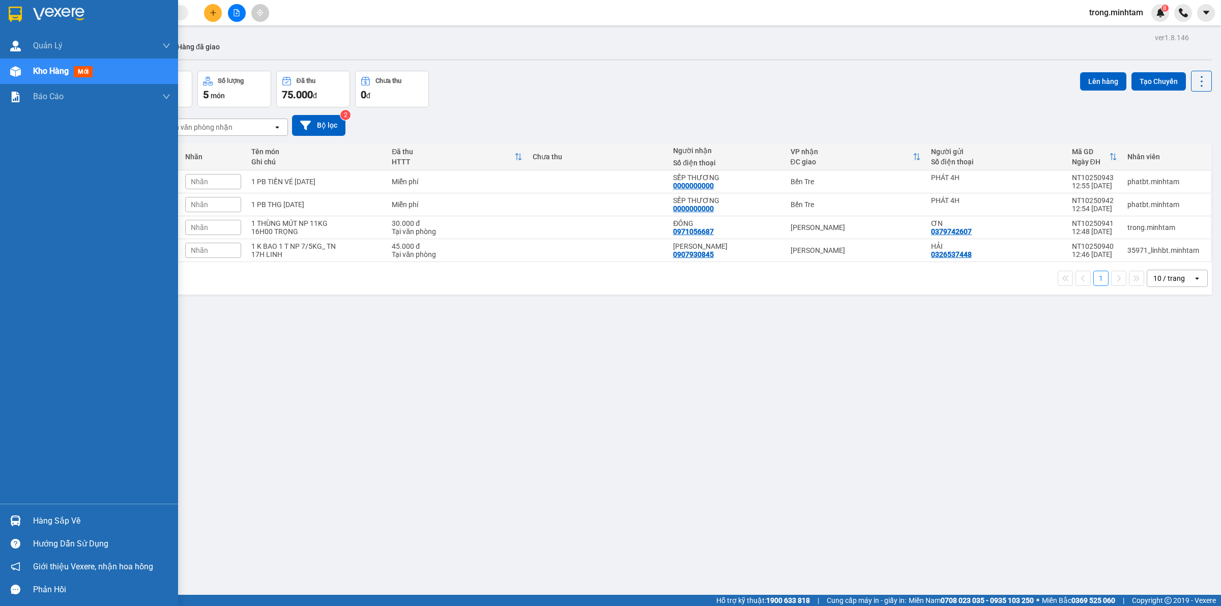
click at [54, 527] on div "Hàng sắp về" at bounding box center [101, 520] width 137 height 15
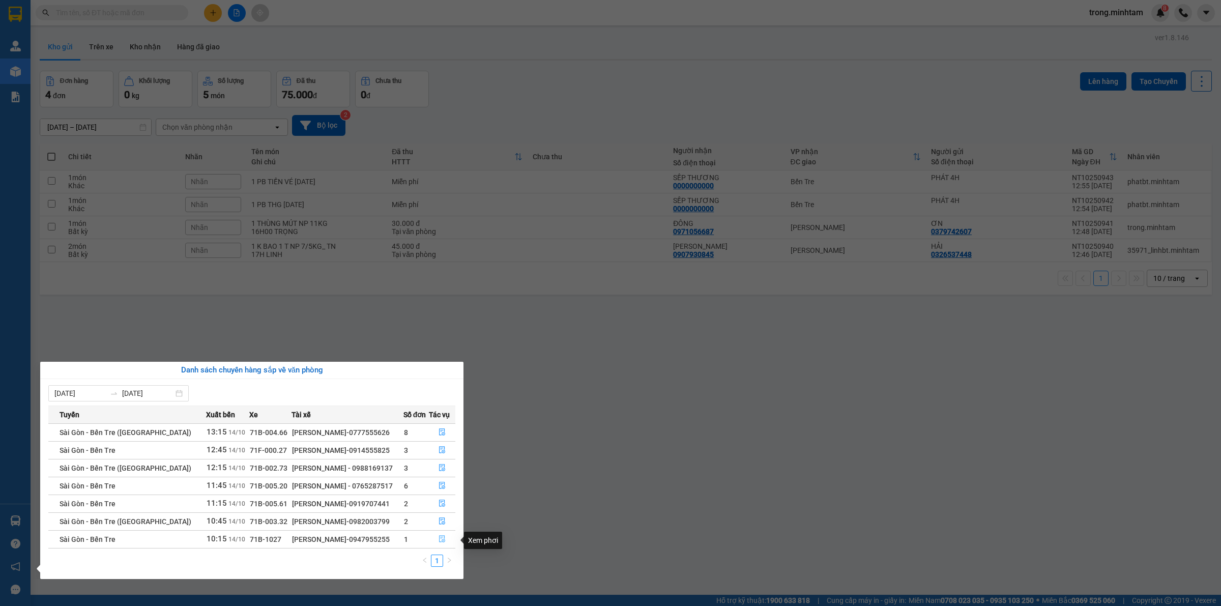
click at [439, 538] on icon "file-done" at bounding box center [442, 538] width 6 height 7
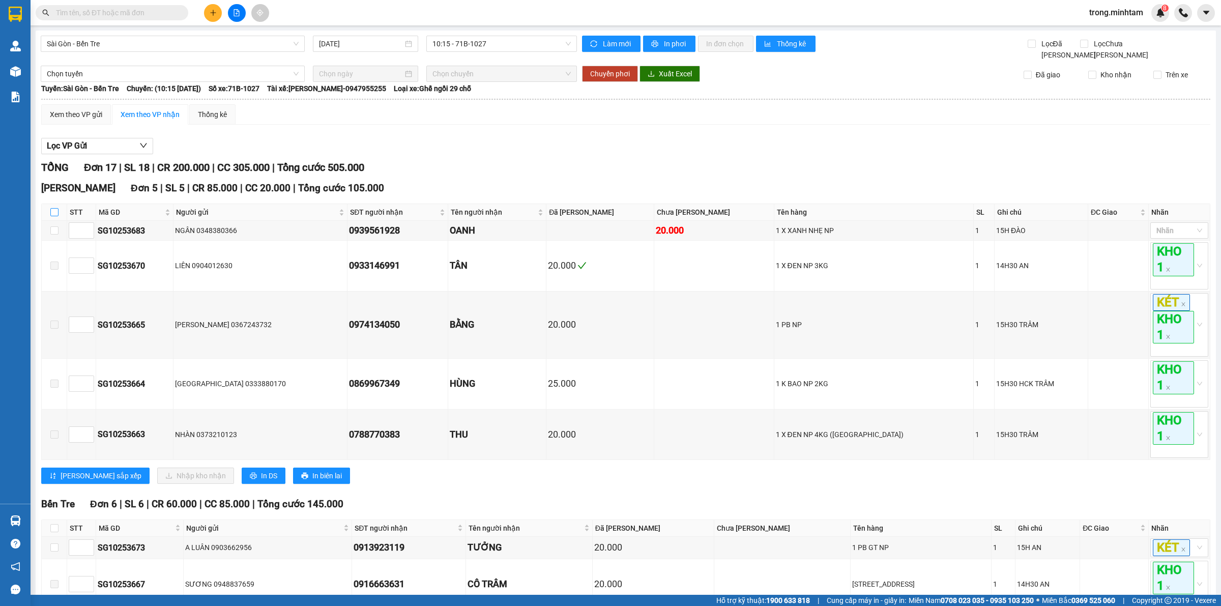
click at [50, 213] on input "checkbox" at bounding box center [54, 212] width 8 height 8
checkbox input "true"
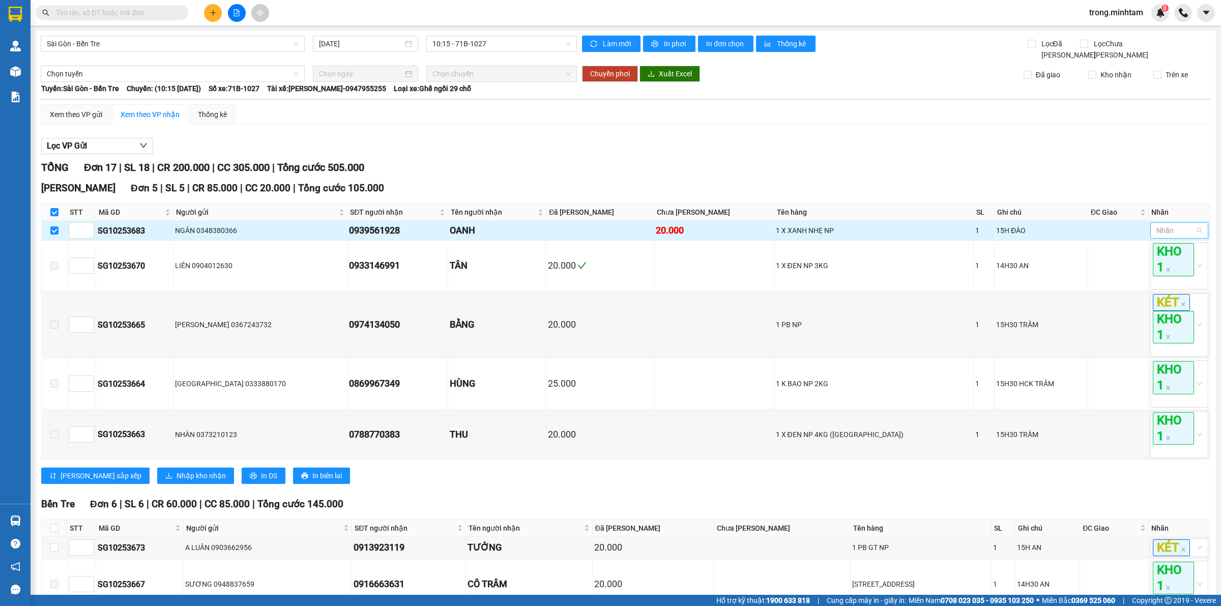
click at [1158, 236] on div at bounding box center [1174, 230] width 43 height 12
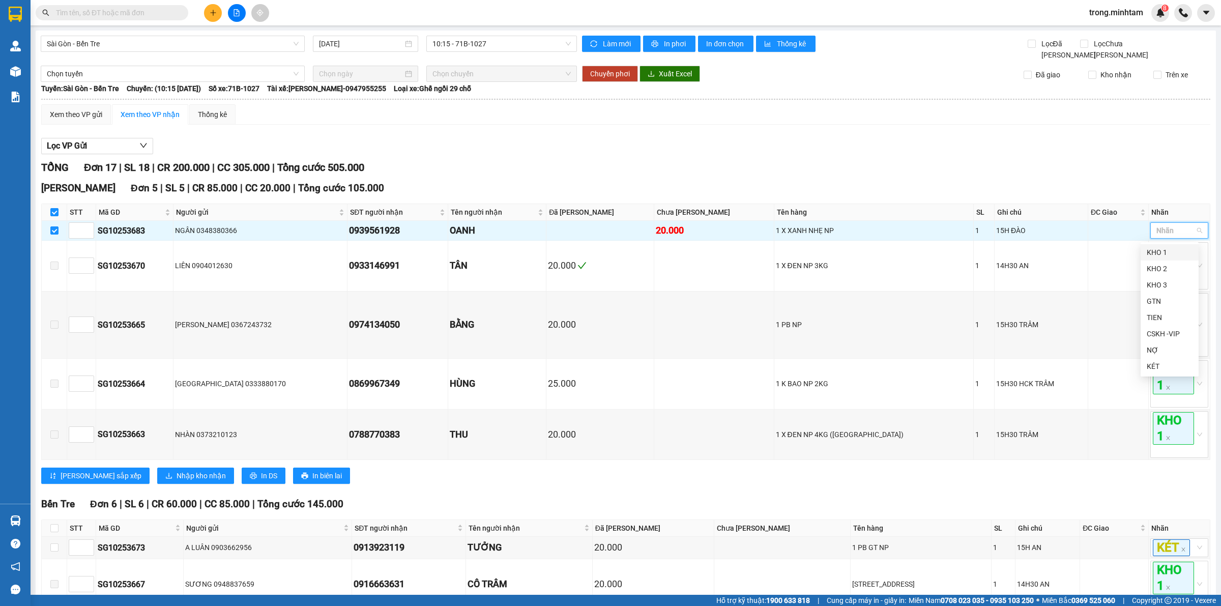
click at [1160, 256] on div "KHO 1" at bounding box center [1170, 252] width 46 height 11
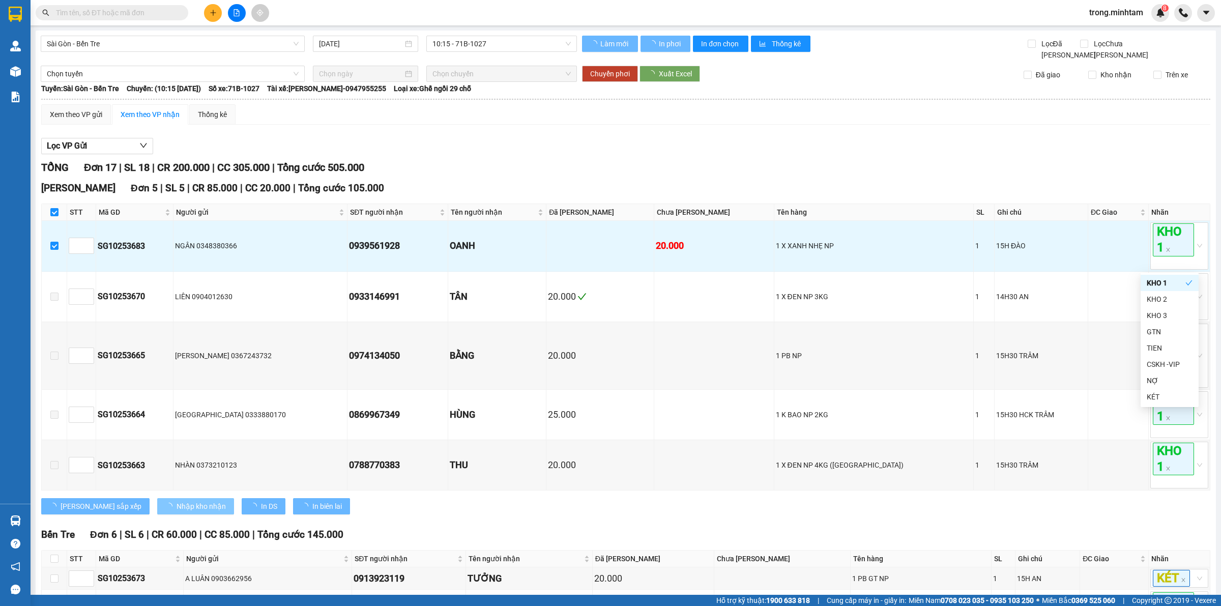
click at [177, 512] on span "Nhập kho nhận" at bounding box center [201, 506] width 49 height 11
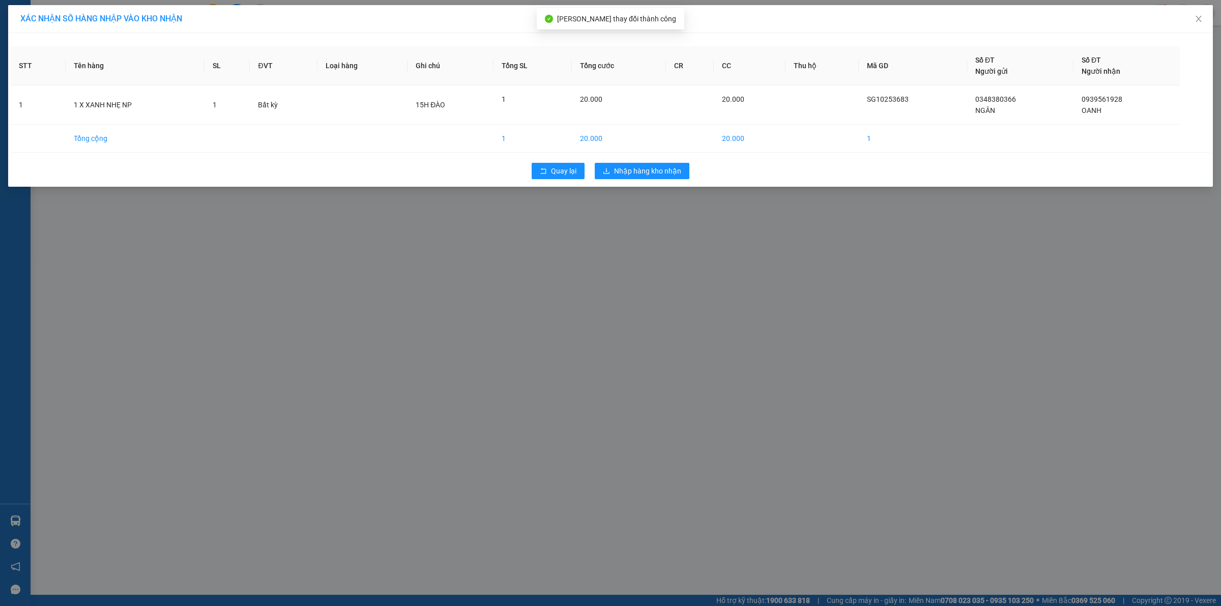
click at [149, 515] on div "XÁC NHẬN SỐ HÀNG NHẬP VÀO KHO NHẬN STT Tên hàng SL ĐVT Loại hàng Ghi chú Tổng S…" at bounding box center [610, 303] width 1221 height 606
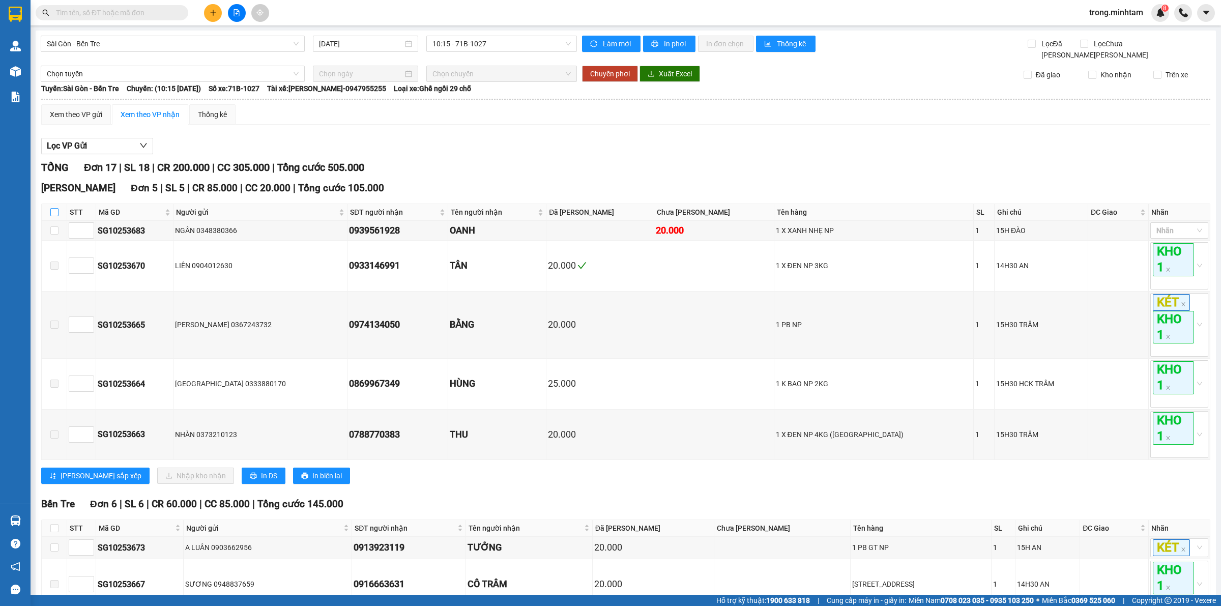
click at [54, 217] on label at bounding box center [54, 212] width 8 height 11
click at [54, 216] on input "checkbox" at bounding box center [54, 212] width 8 height 8
checkbox input "true"
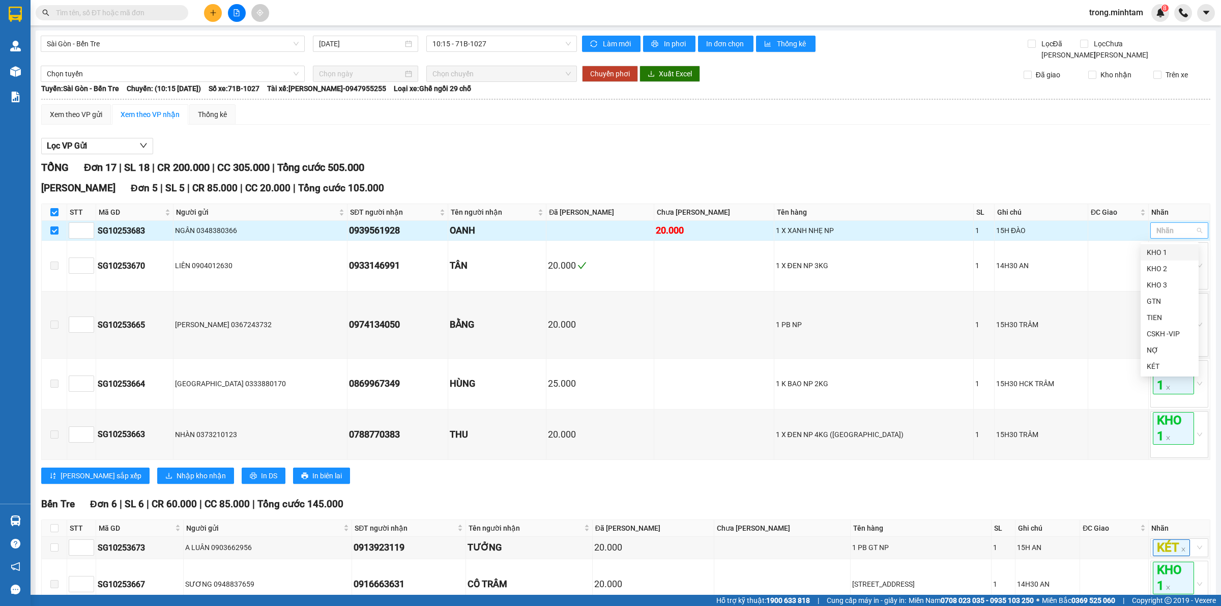
click at [1155, 233] on div at bounding box center [1174, 230] width 43 height 12
click at [1158, 258] on div "KHO 1" at bounding box center [1170, 252] width 58 height 16
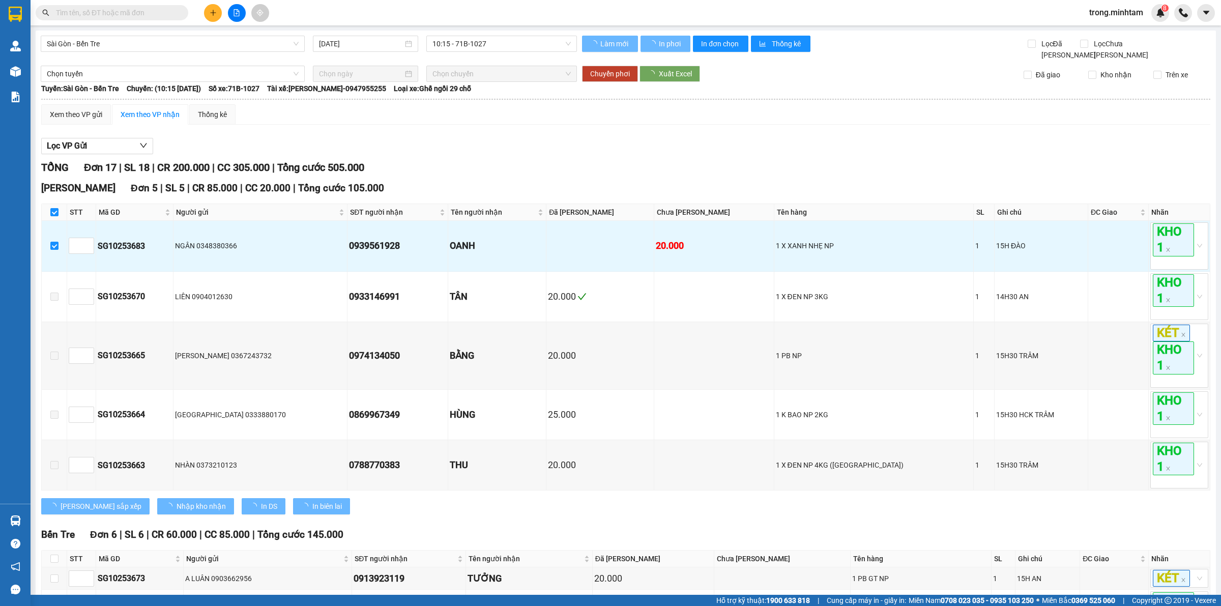
click at [150, 519] on div "Ngã Tư Huyện Đơn 5 | SL 5 | CR 85.000 | CC 20.000 | Tổng cước 105.000 STT Mã …" at bounding box center [625, 351] width 1169 height 341
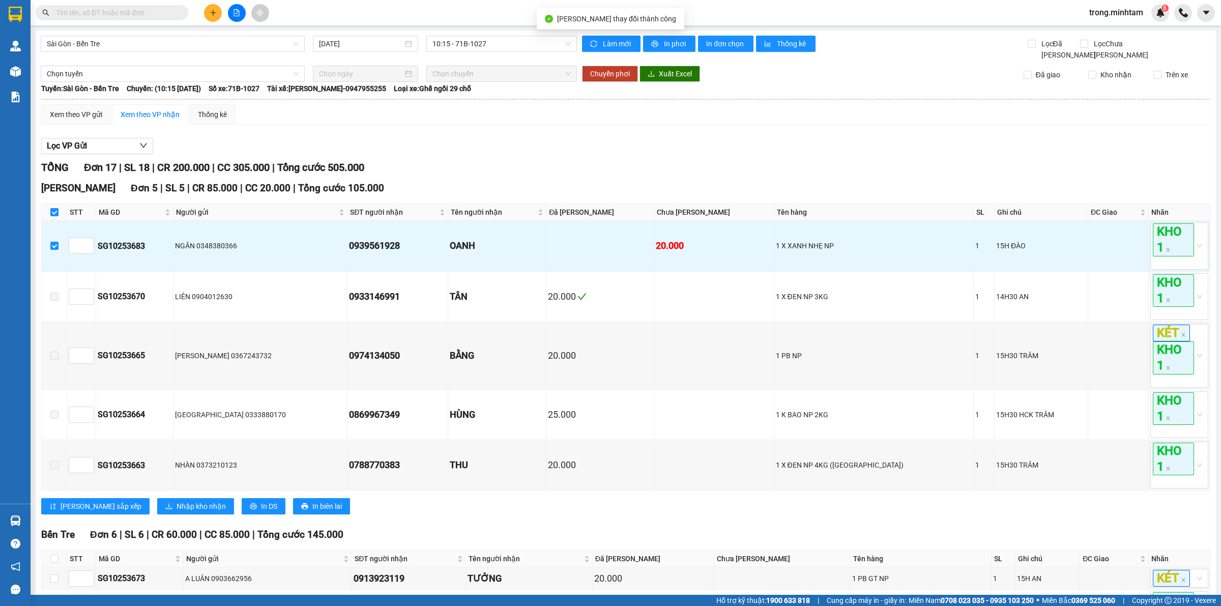
click at [150, 519] on div "Ngã Tư Huyện Đơn 5 | SL 5 | CR 85.000 | CC 20.000 | Tổng cước 105.000 STT Mã …" at bounding box center [625, 351] width 1169 height 341
click at [177, 508] on span "Nhập kho nhận" at bounding box center [201, 506] width 49 height 11
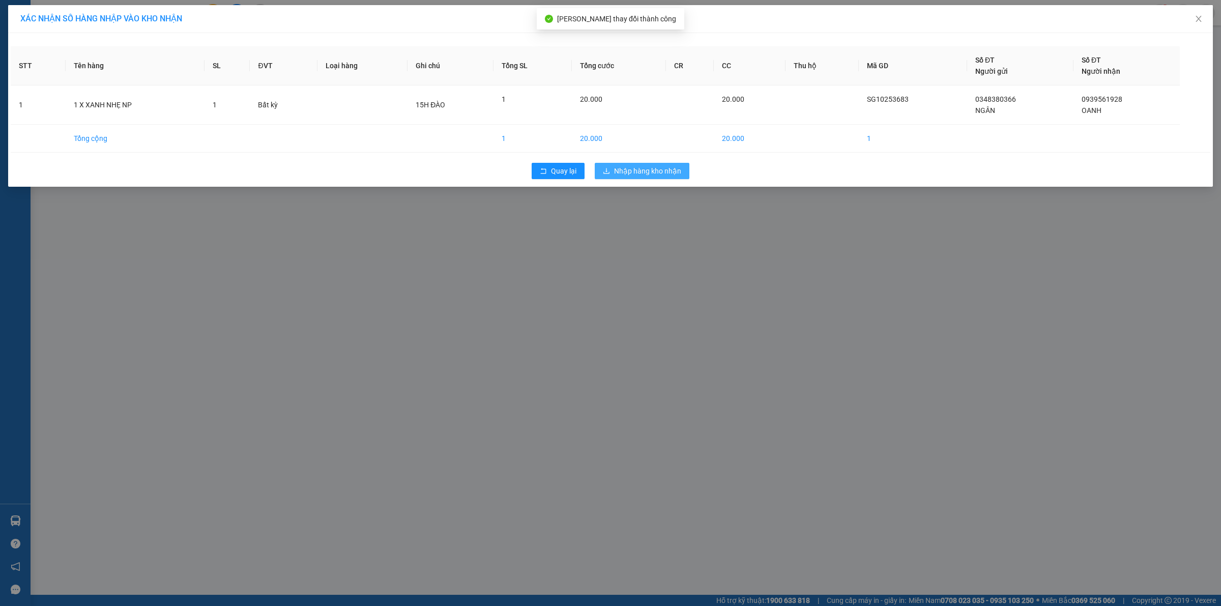
click at [650, 177] on button "Nhập hàng kho nhận" at bounding box center [642, 171] width 95 height 16
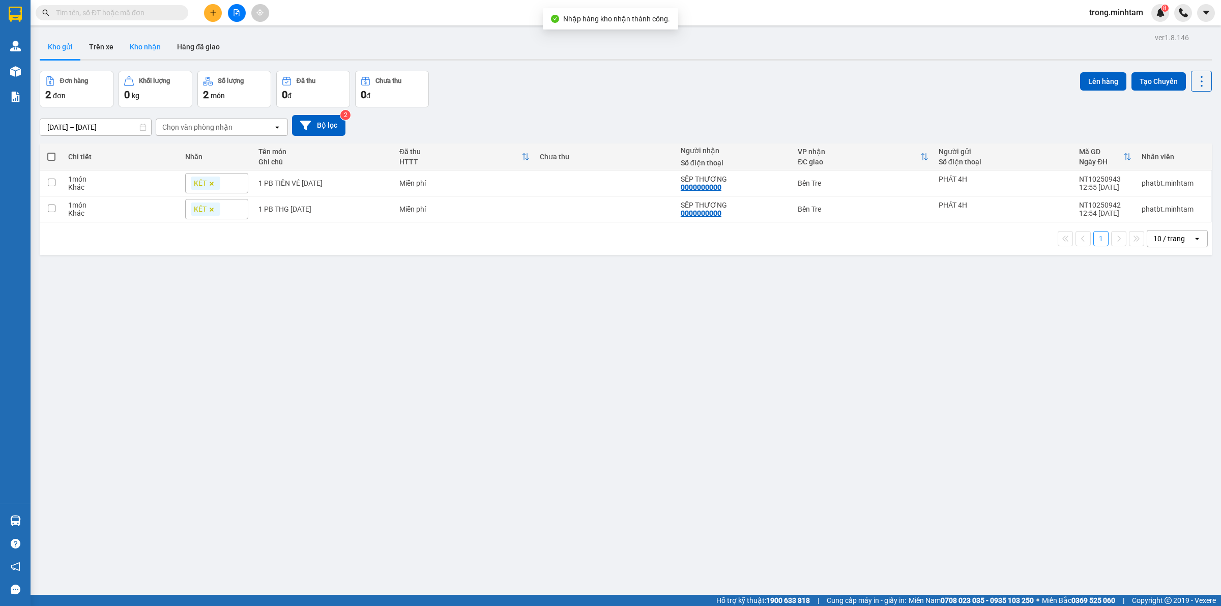
click at [156, 48] on button "Kho nhận" at bounding box center [145, 47] width 47 height 24
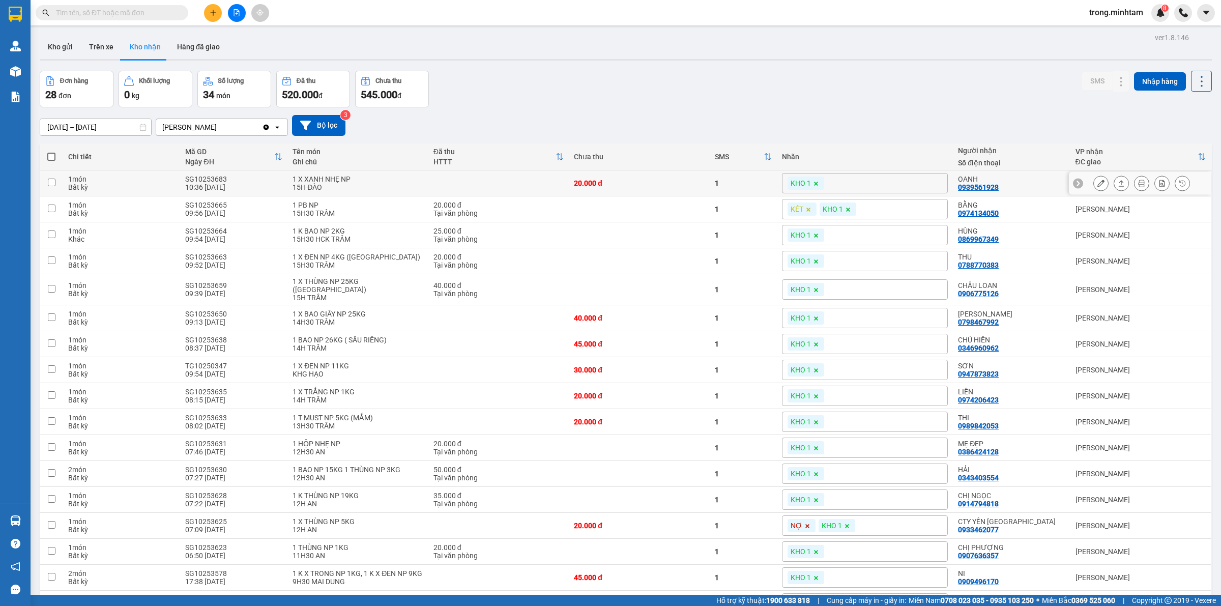
click at [1094, 188] on button at bounding box center [1101, 184] width 14 height 18
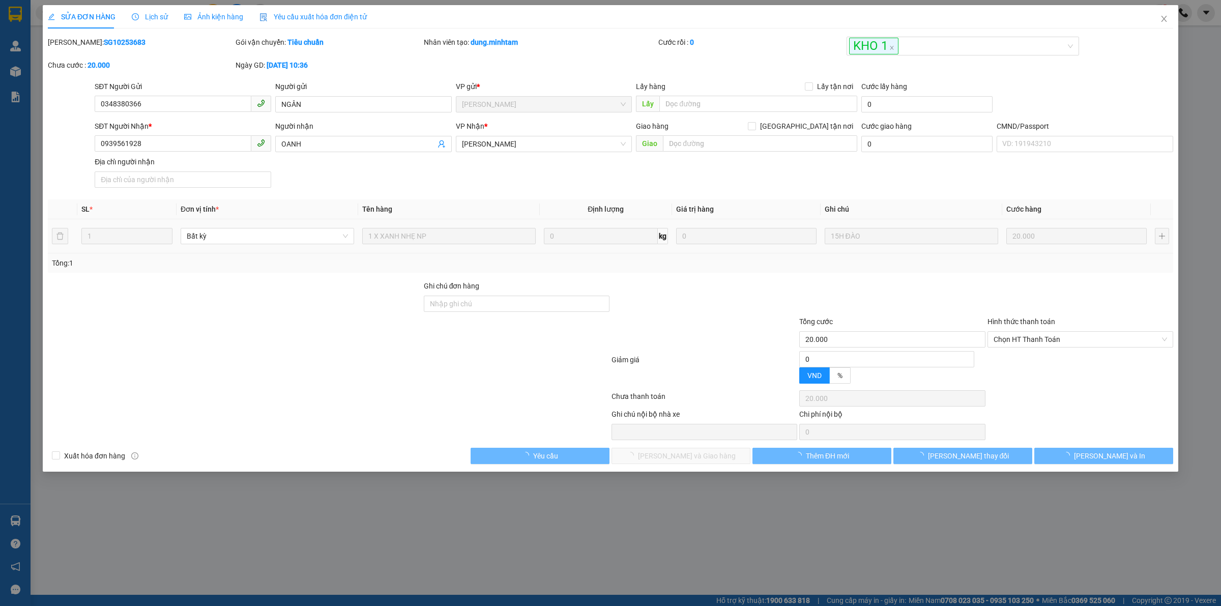
type input "0348380366"
type input "NGÂN"
type input "0939561928"
type input "OANH"
type input "20.000"
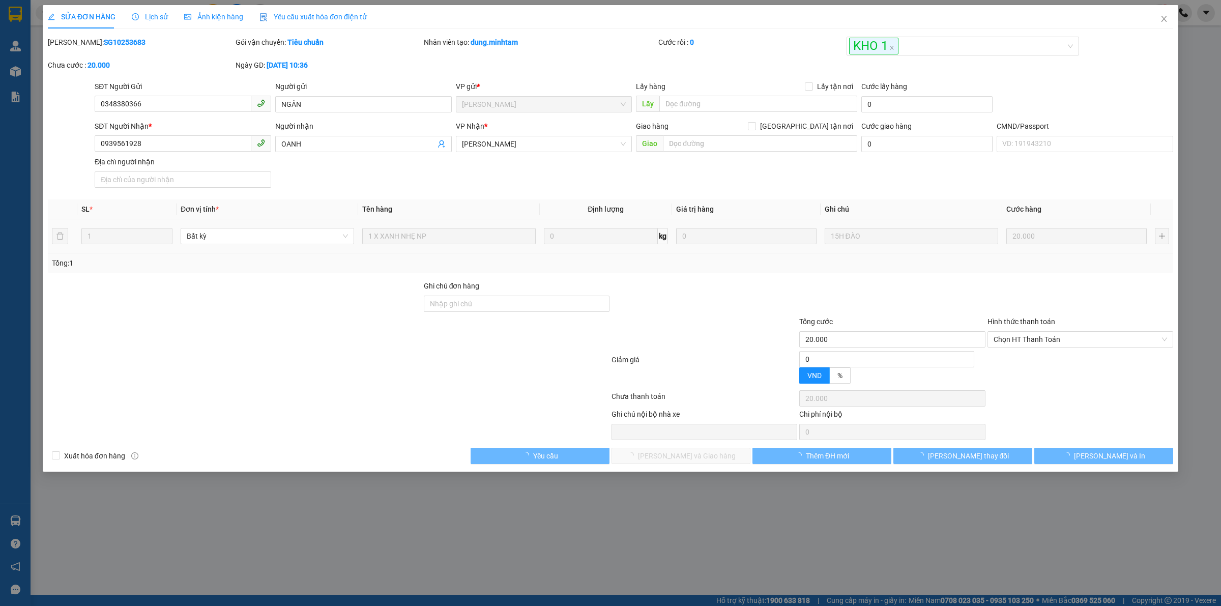
type input "20.000"
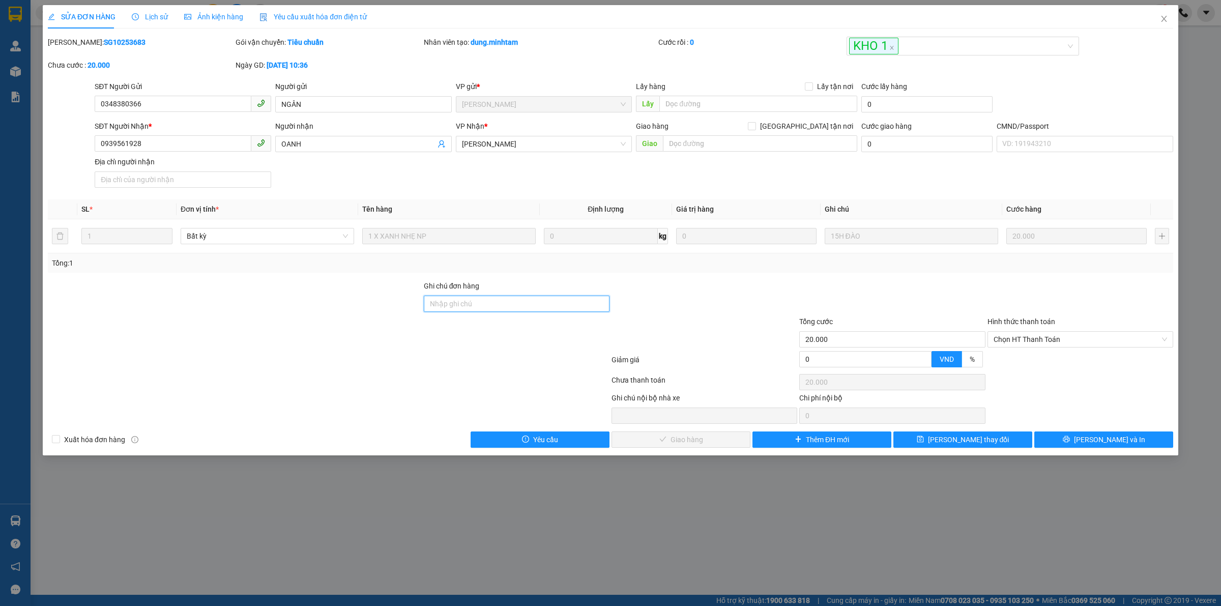
click at [484, 311] on input "Ghi chú đơn hàng" at bounding box center [517, 304] width 186 height 16
type input "KNM"
click at [930, 441] on button "[PERSON_NAME] thay đổi" at bounding box center [962, 439] width 139 height 16
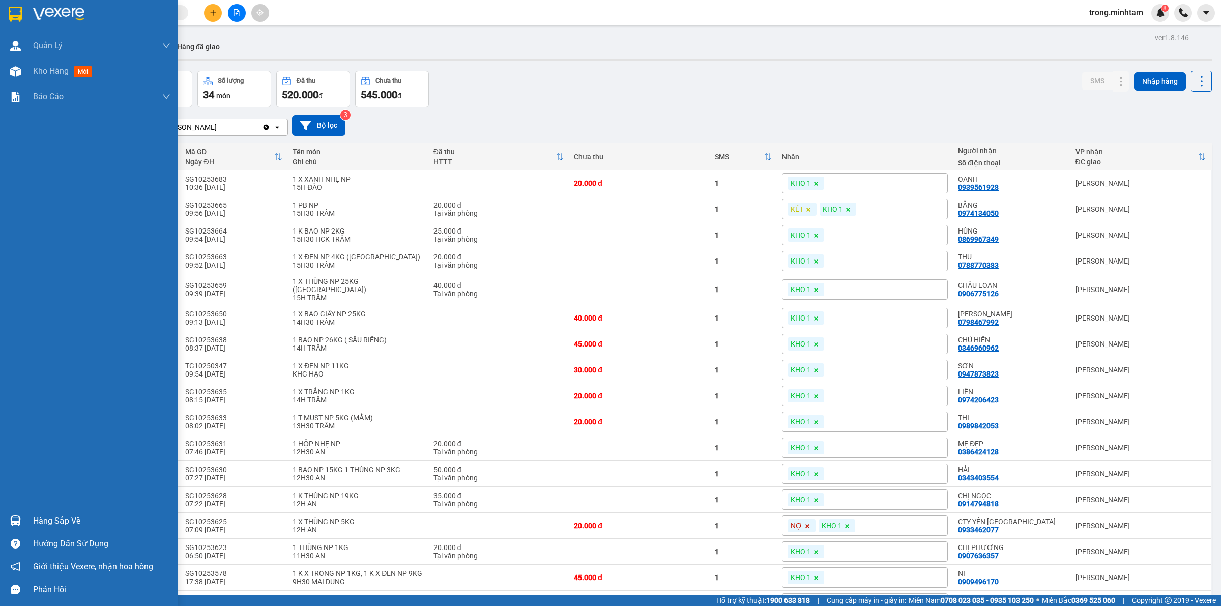
click at [77, 519] on div "Hàng sắp về" at bounding box center [101, 520] width 137 height 15
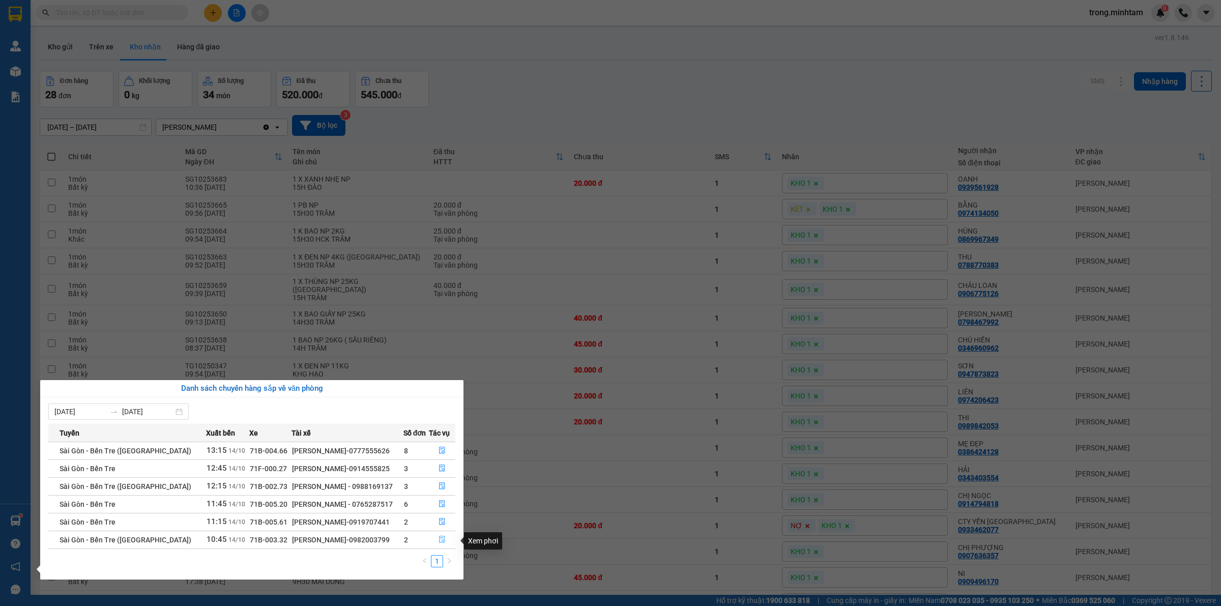
click at [439, 540] on icon "file-done" at bounding box center [442, 539] width 7 height 7
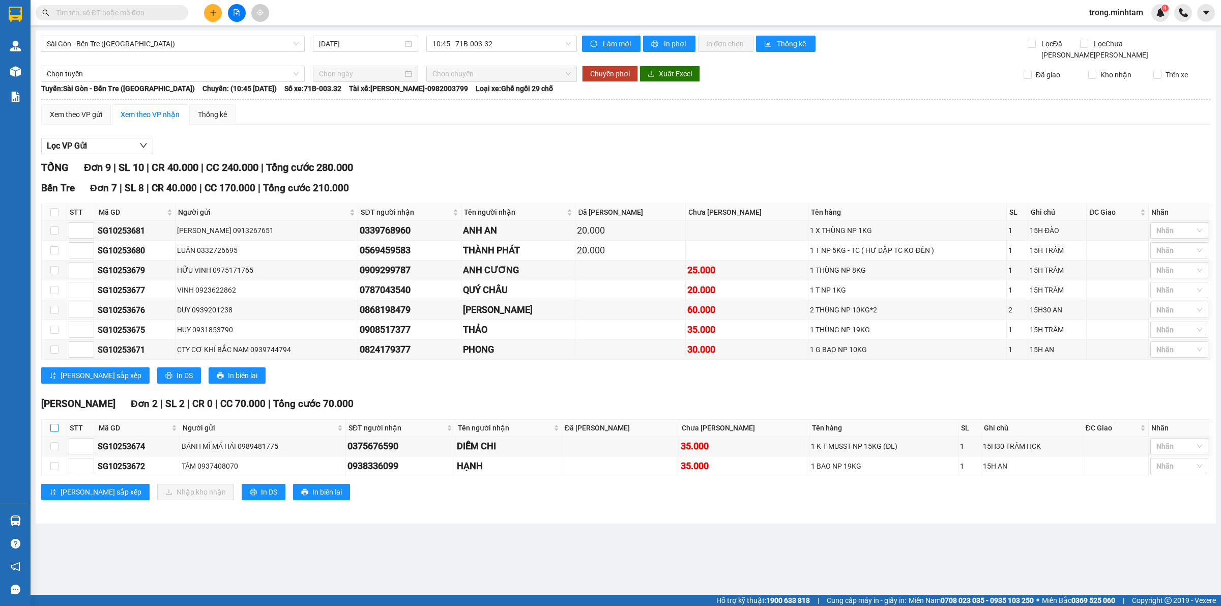
click at [57, 431] on input "checkbox" at bounding box center [54, 428] width 8 height 8
checkbox input "true"
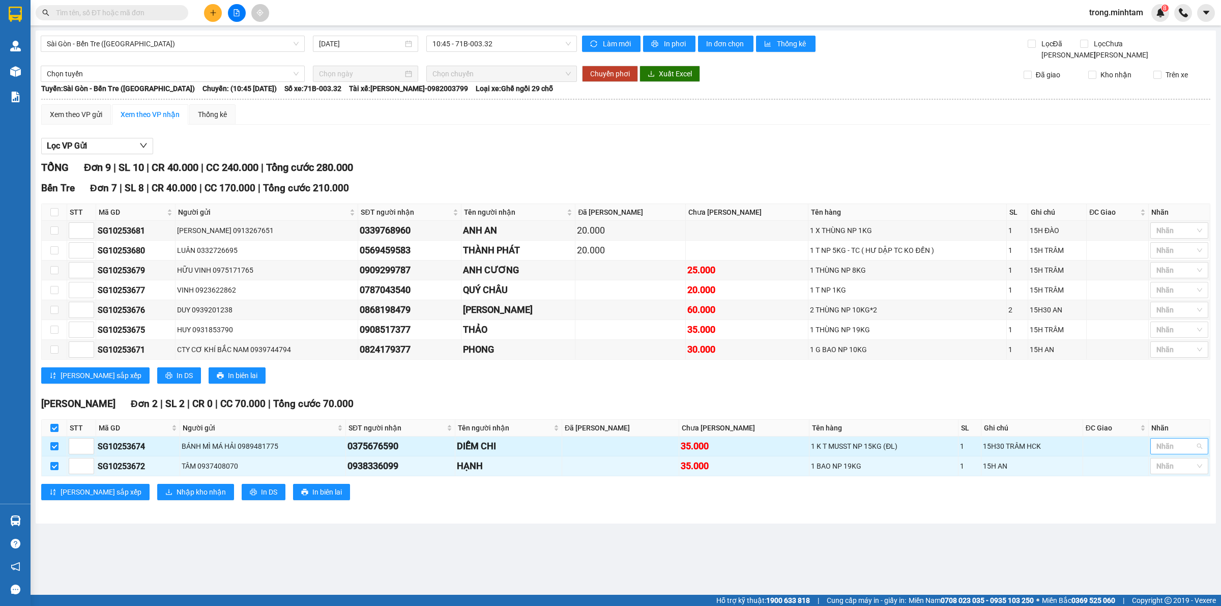
click at [1169, 446] on div at bounding box center [1174, 446] width 43 height 12
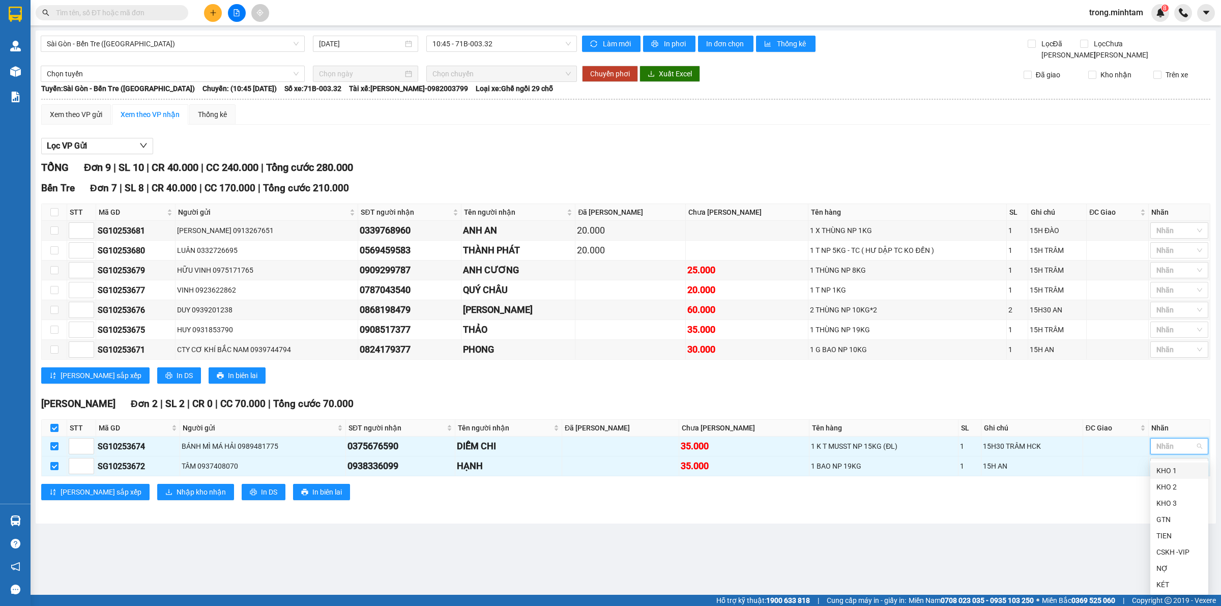
click at [1158, 471] on div "KHO 1" at bounding box center [1179, 470] width 46 height 11
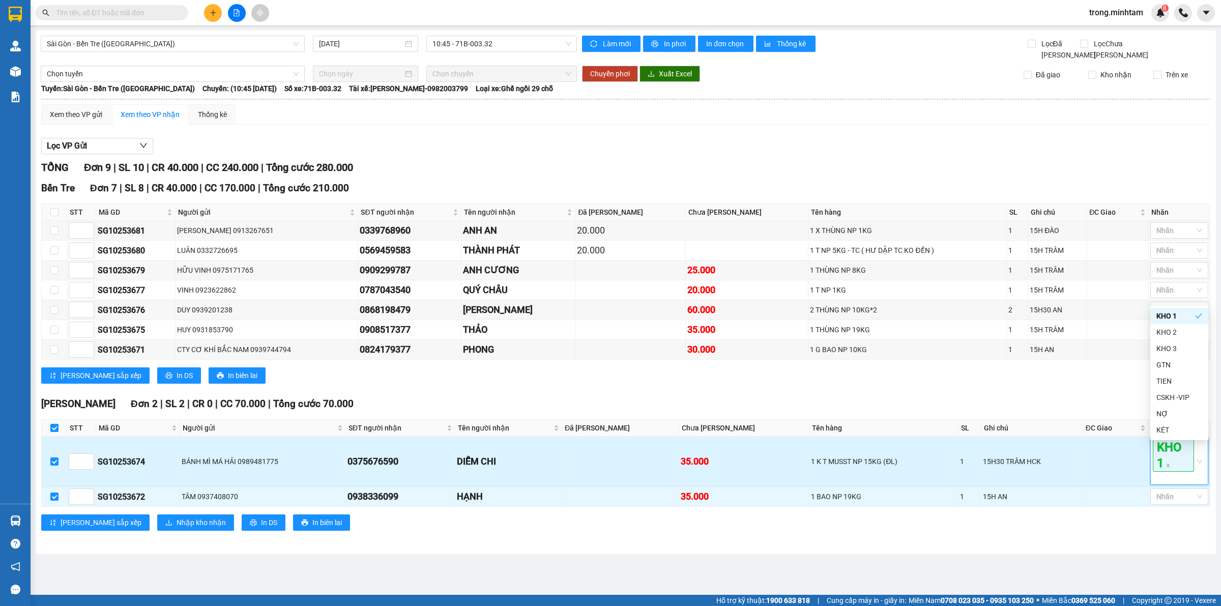
click at [1162, 476] on div "KHO 1" at bounding box center [1174, 461] width 43 height 45
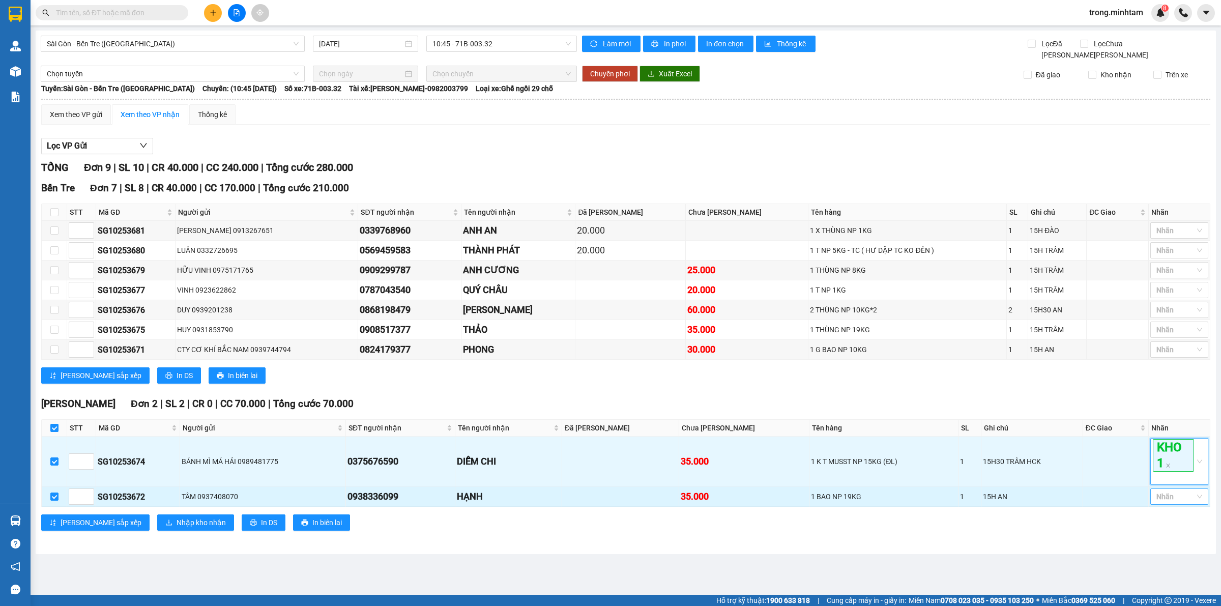
click at [1165, 500] on div at bounding box center [1174, 496] width 43 height 12
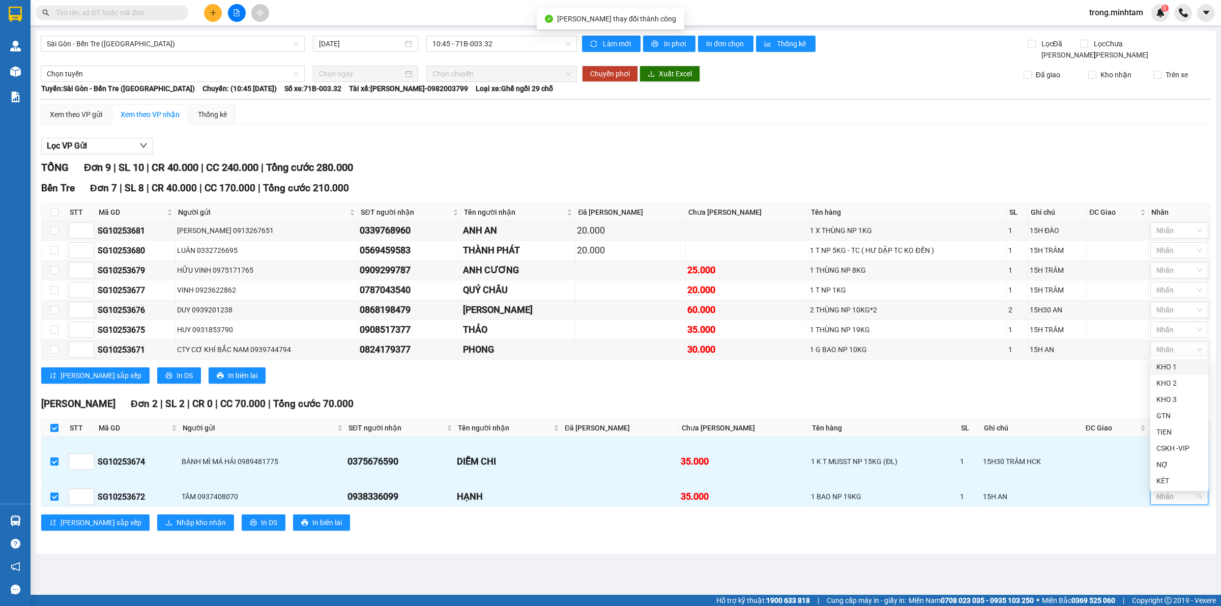
click at [1178, 365] on div "KHO 1" at bounding box center [1179, 366] width 46 height 11
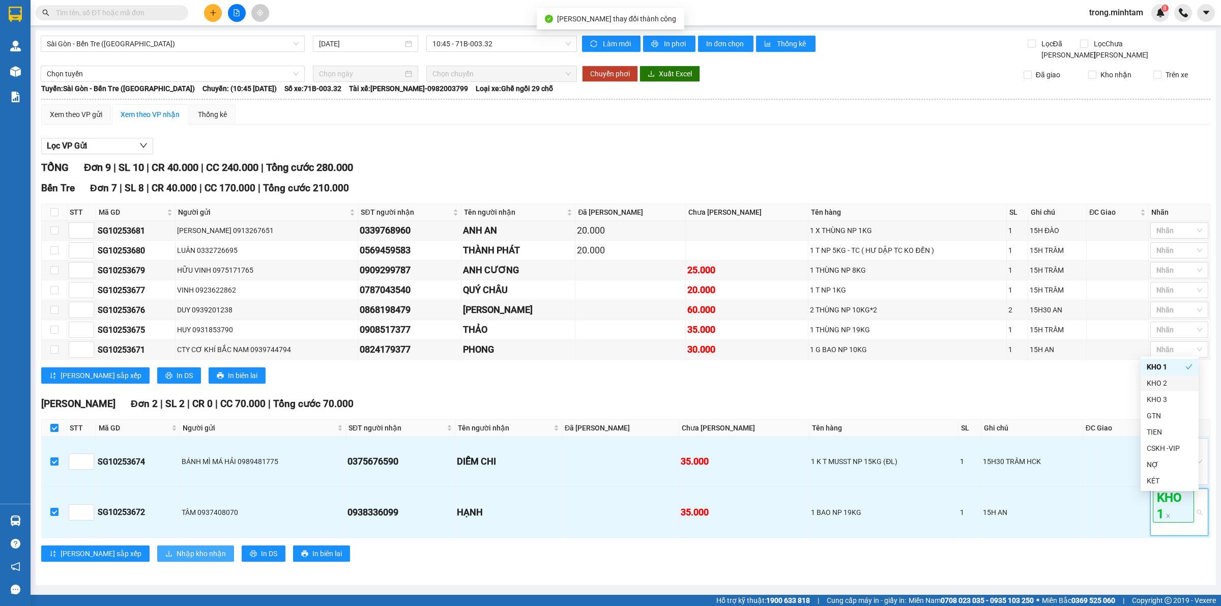
click at [157, 552] on button "Nhập kho nhận" at bounding box center [195, 553] width 77 height 16
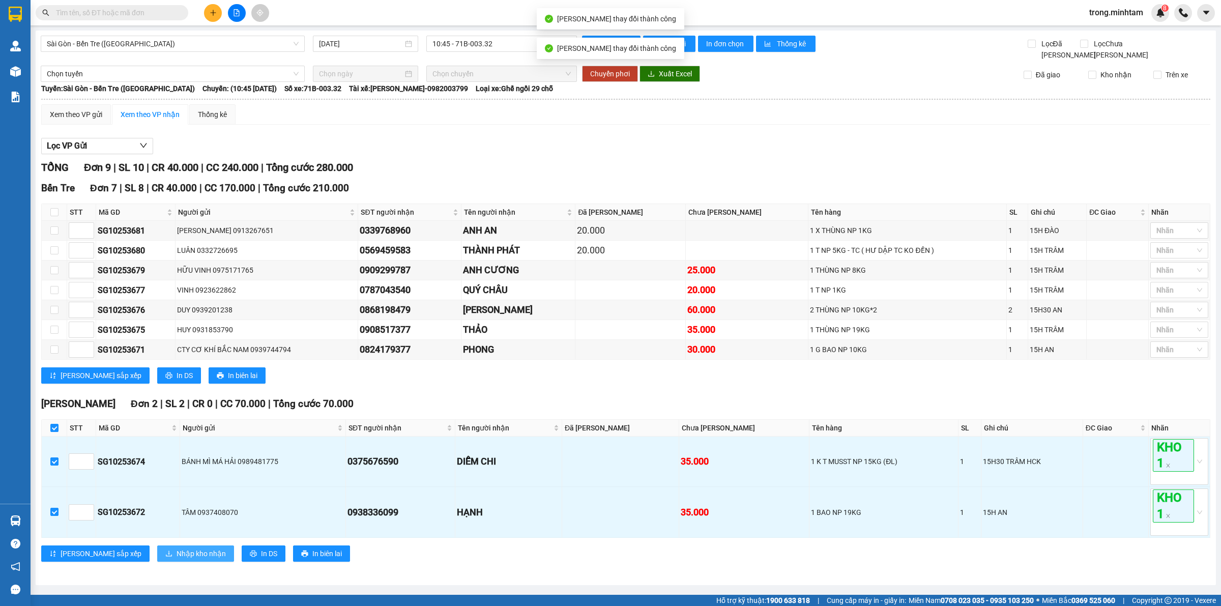
click at [157, 552] on button "Nhập kho nhận" at bounding box center [195, 553] width 77 height 16
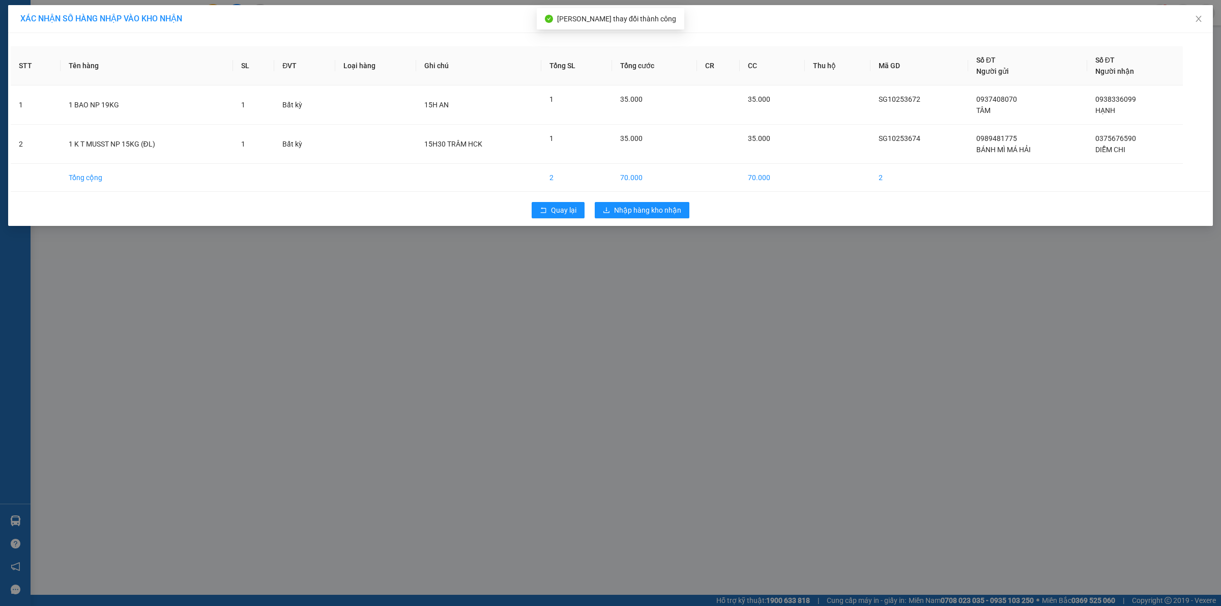
click at [656, 220] on div "Quay lại Nhập hàng kho nhận" at bounding box center [611, 210] width 1200 height 26
click at [659, 214] on span "Nhập hàng kho nhận" at bounding box center [647, 210] width 67 height 11
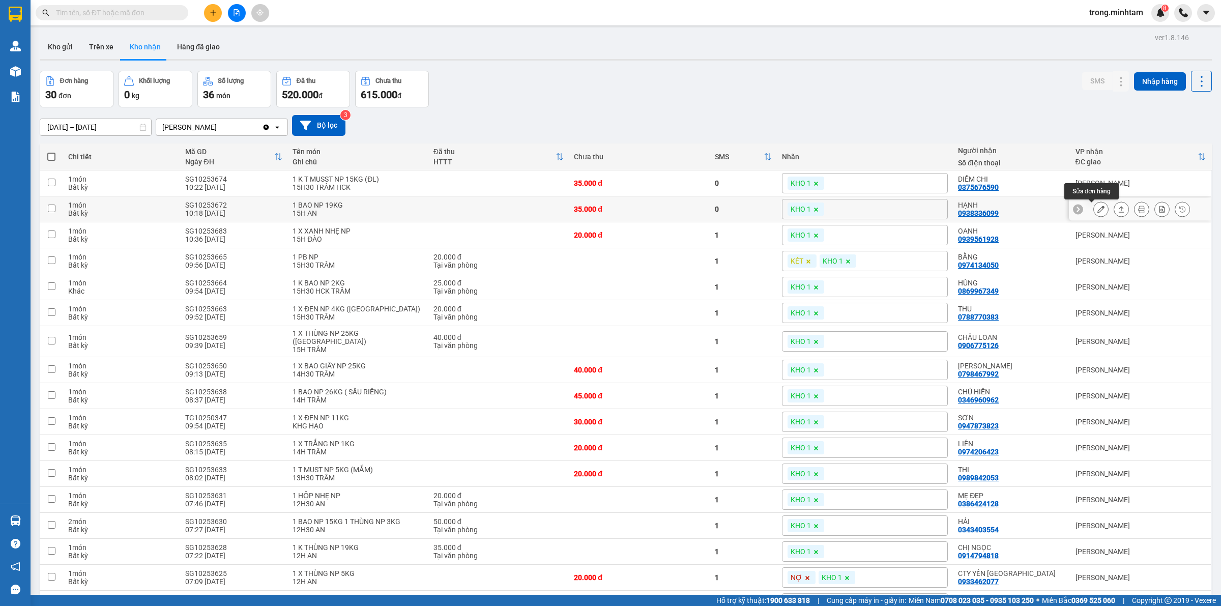
click at [1097, 212] on icon at bounding box center [1100, 209] width 7 height 7
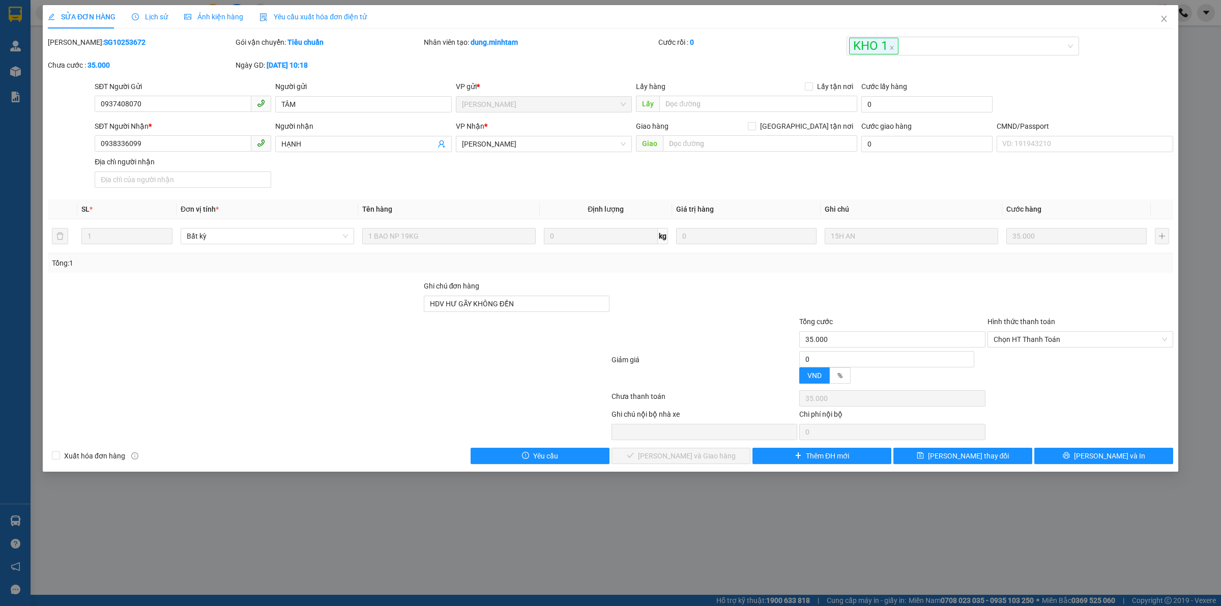
type input "0937408070"
type input "TÂM"
type input "0938336099"
type input "HẠNH"
type input "HDV HƯ GÃY KHÔNG ĐỀN"
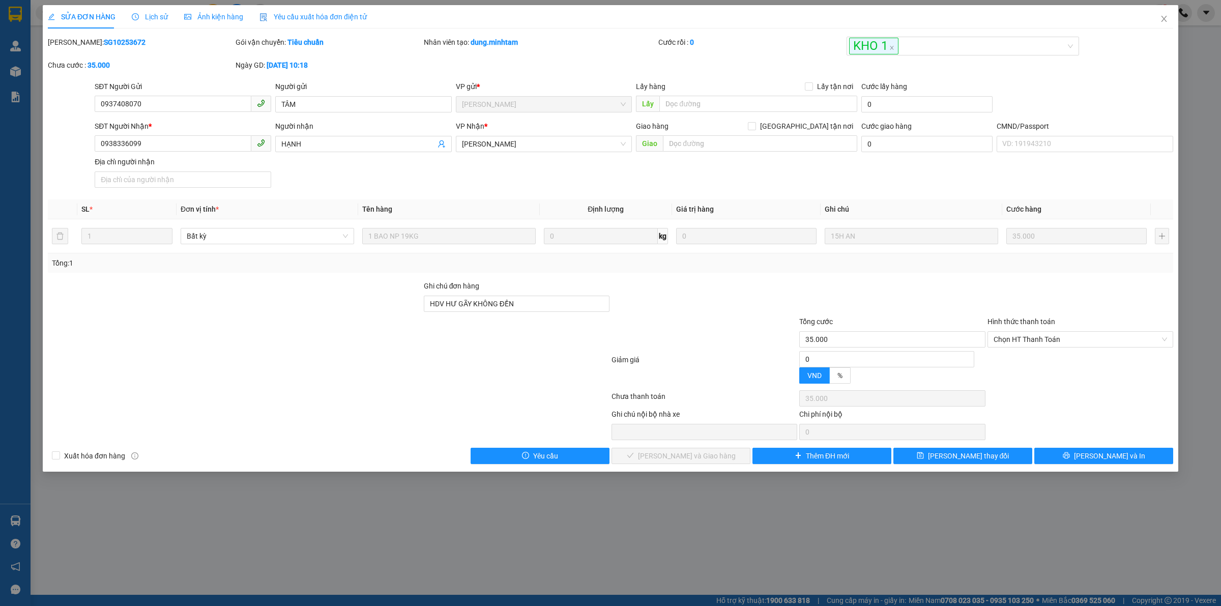
type input "35.000"
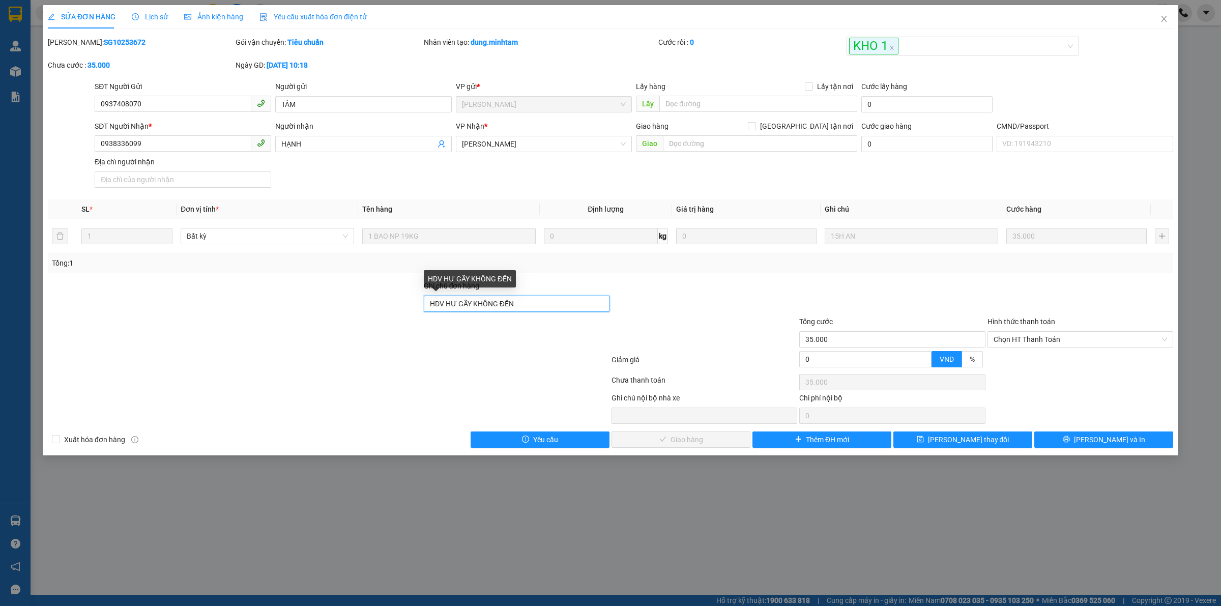
click at [540, 297] on input "HDV HƯ GÃY KHÔNG ĐỀN" at bounding box center [517, 304] width 186 height 16
type input "HDV HƯ GÃY KHÔNG ĐỀN / k gọi"
click at [970, 444] on span "[PERSON_NAME] thay đổi" at bounding box center [968, 439] width 81 height 11
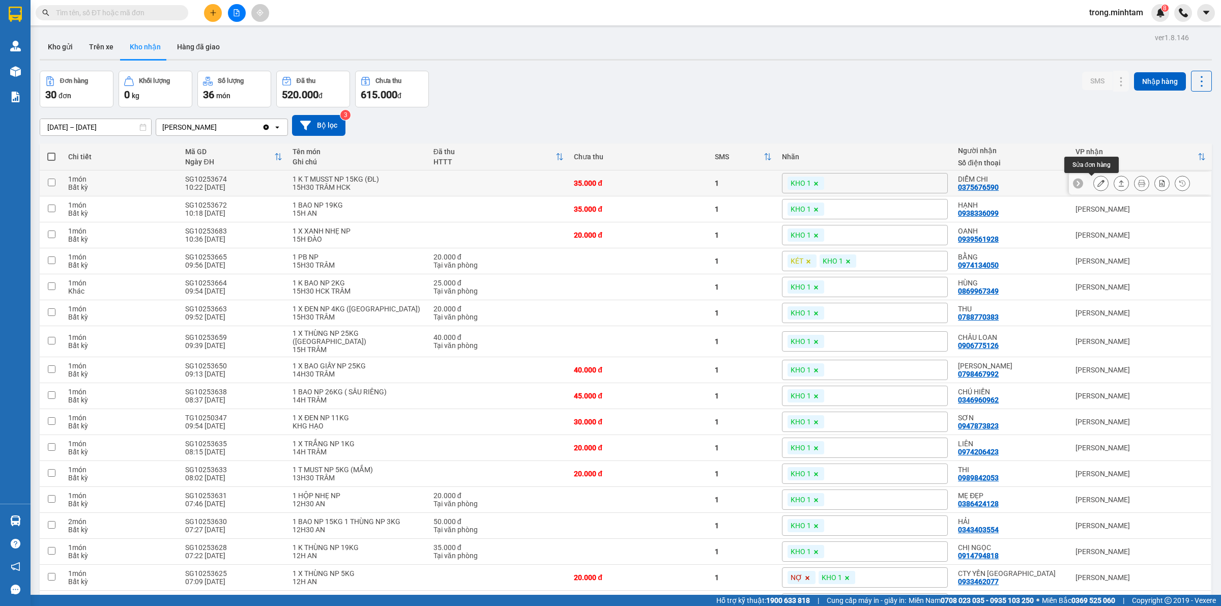
click at [1097, 186] on icon at bounding box center [1100, 183] width 7 height 7
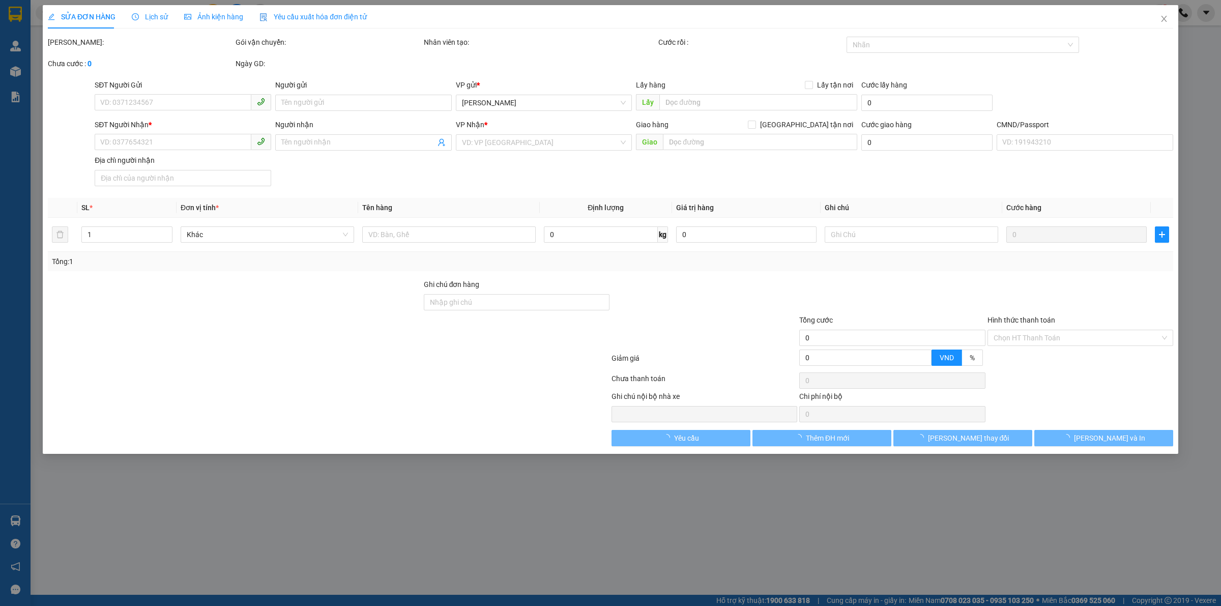
type input "0989481775"
type input "BÁNH MÌ MÁ HẢI"
type input "0375676590"
type input "DIỄM CHI"
type input "35.000"
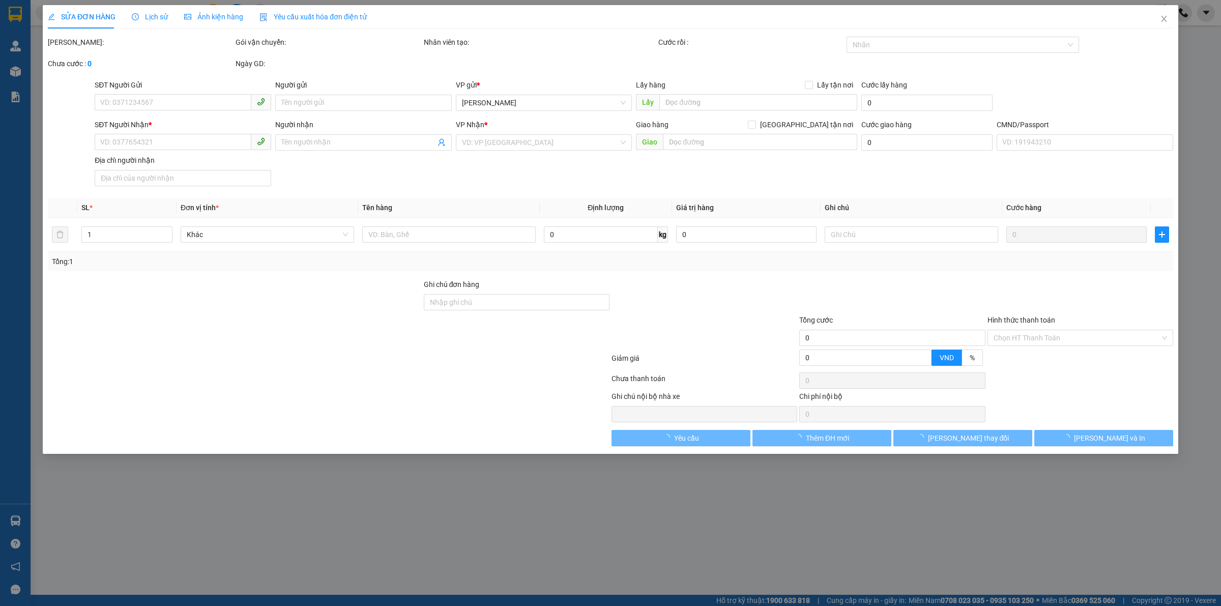
type input "35.000"
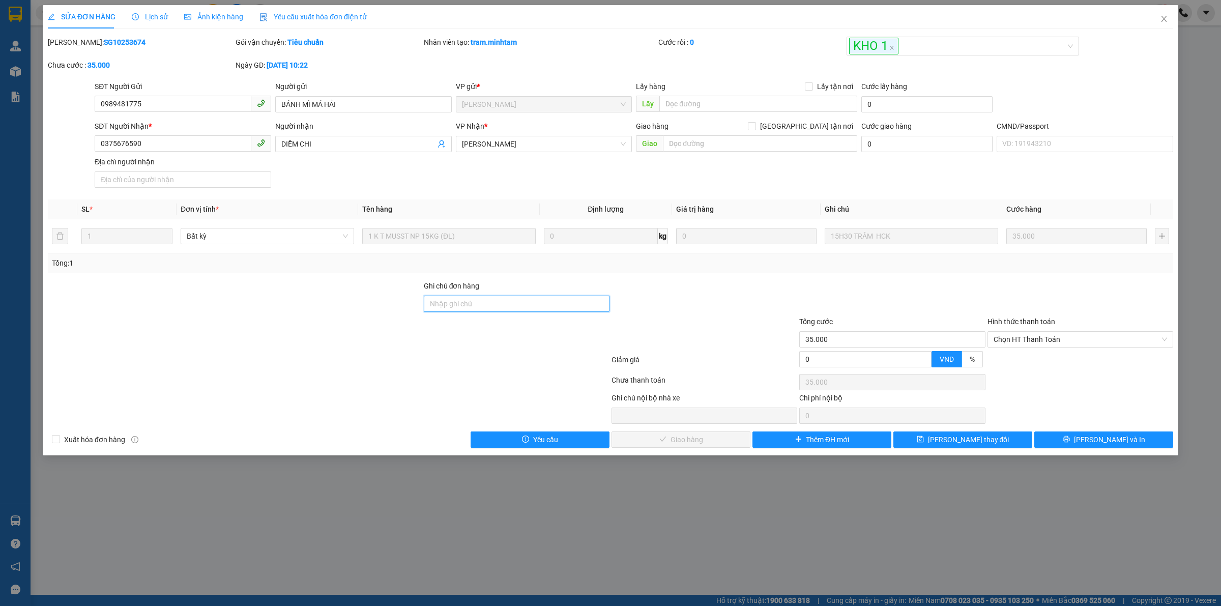
drag, startPoint x: 471, startPoint y: 299, endPoint x: 476, endPoint y: 300, distance: 5.8
click at [472, 299] on input "Ghi chú đơn hàng" at bounding box center [517, 304] width 186 height 16
type input "DG"
click at [965, 448] on button "[PERSON_NAME] thay đổi" at bounding box center [962, 439] width 139 height 16
